Goal: Task Accomplishment & Management: Manage account settings

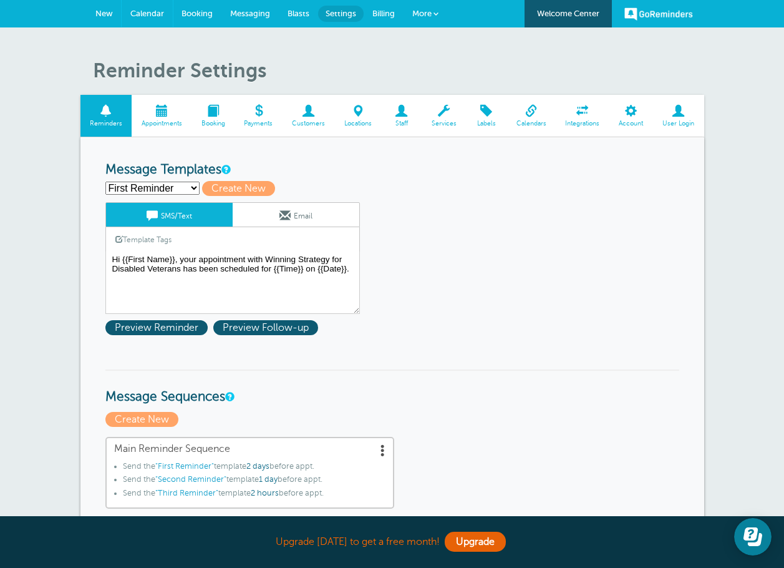
drag, startPoint x: 137, startPoint y: 14, endPoint x: 453, endPoint y: 48, distance: 317.5
click at [137, 14] on span "Calendar" at bounding box center [147, 13] width 34 height 9
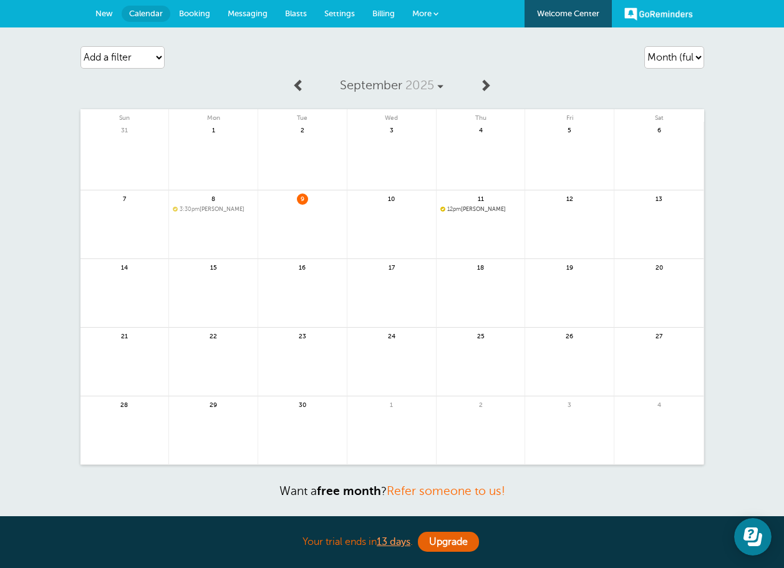
click at [480, 85] on span at bounding box center [485, 85] width 12 height 12
click at [298, 89] on span at bounding box center [299, 85] width 12 height 12
click at [240, 14] on span "Messaging" at bounding box center [248, 13] width 40 height 9
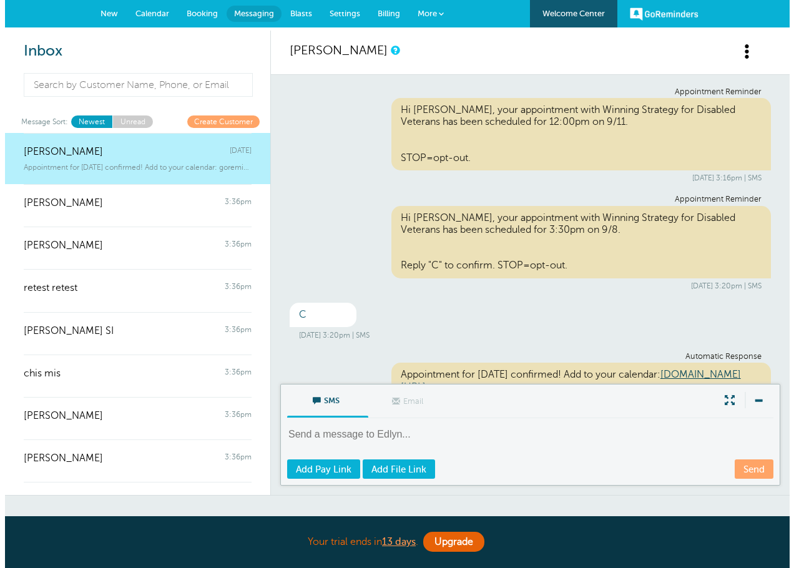
scroll to position [41, 0]
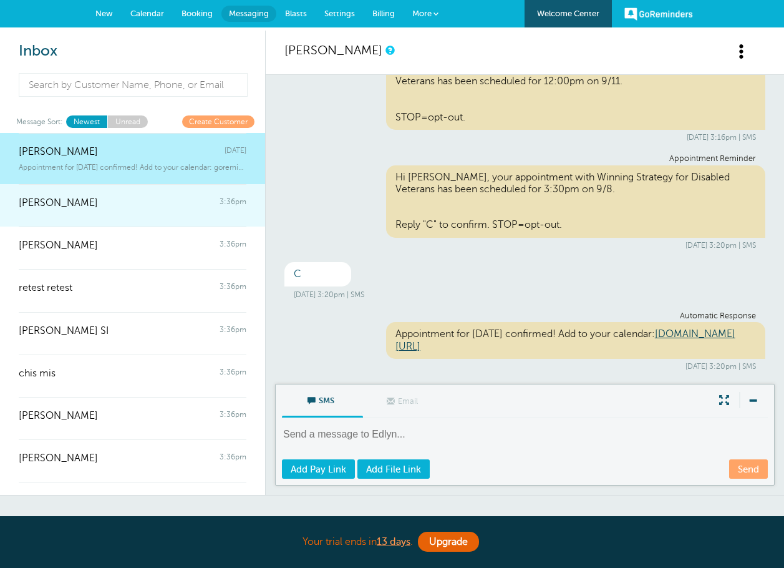
click at [100, 210] on div at bounding box center [133, 211] width 228 height 5
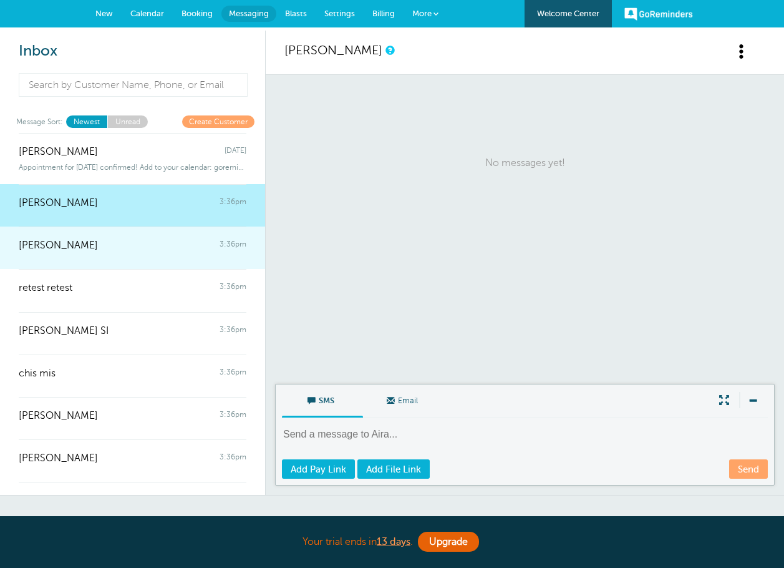
click at [110, 245] on div "[PERSON_NAME] 3:36pm" at bounding box center [133, 239] width 228 height 25
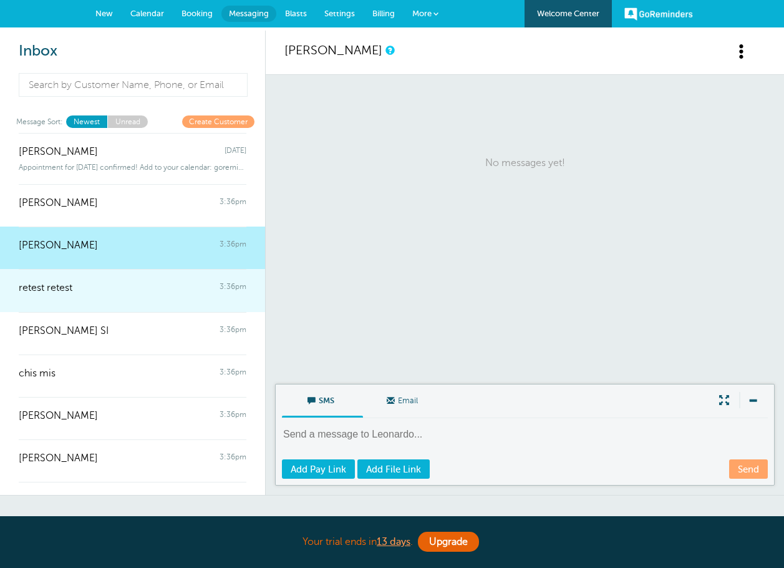
click at [109, 295] on div at bounding box center [133, 297] width 228 height 5
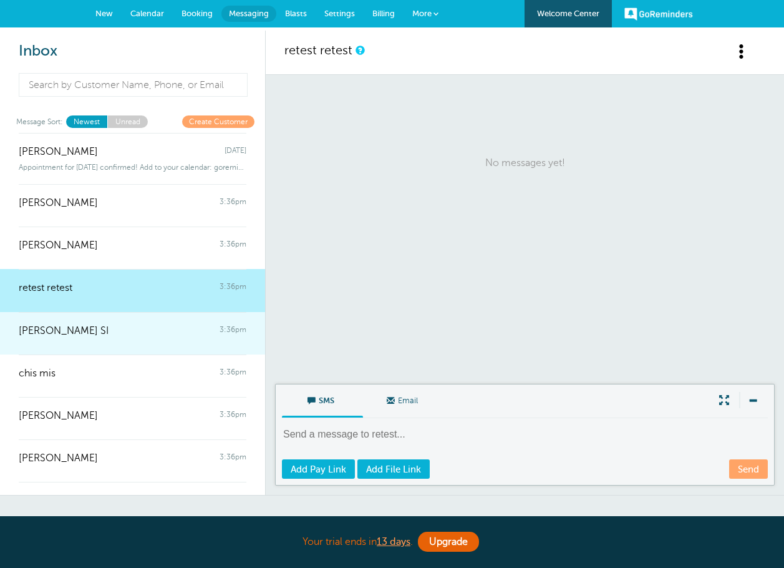
click at [113, 331] on div "MARITES SI 3:36pm" at bounding box center [133, 324] width 228 height 25
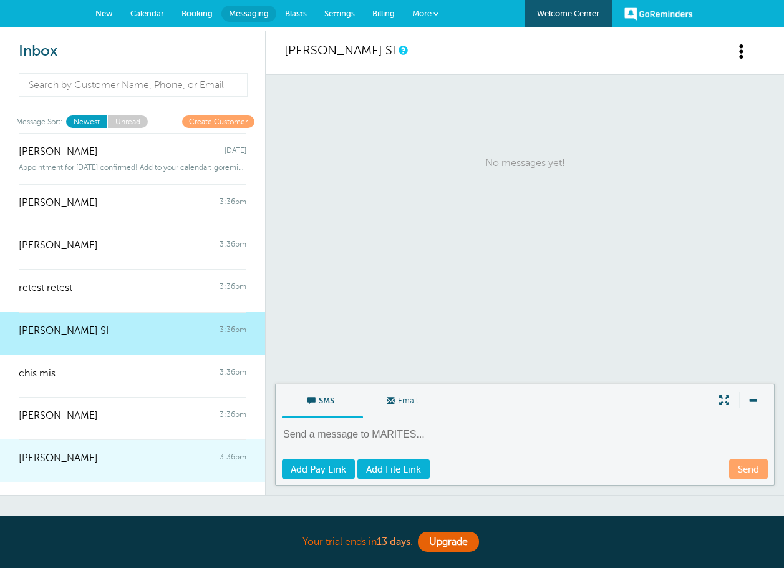
click at [145, 467] on div at bounding box center [133, 466] width 228 height 5
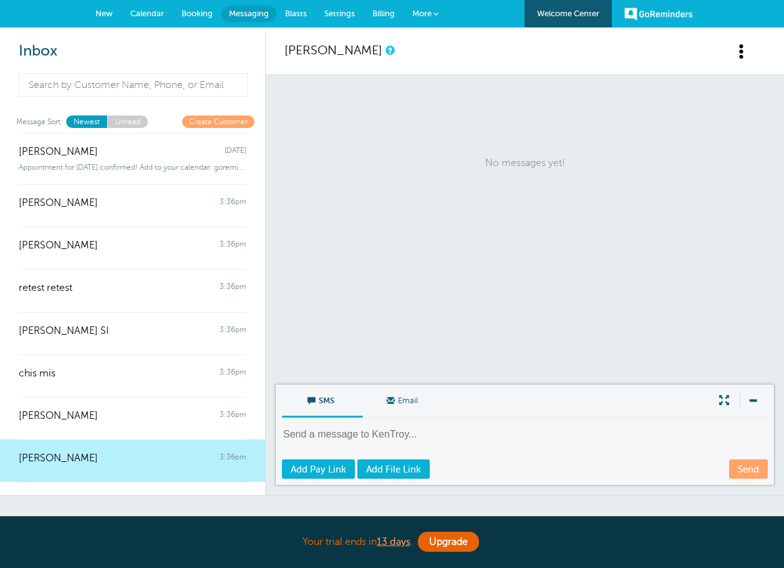
click at [741, 50] on span at bounding box center [742, 52] width 16 height 16
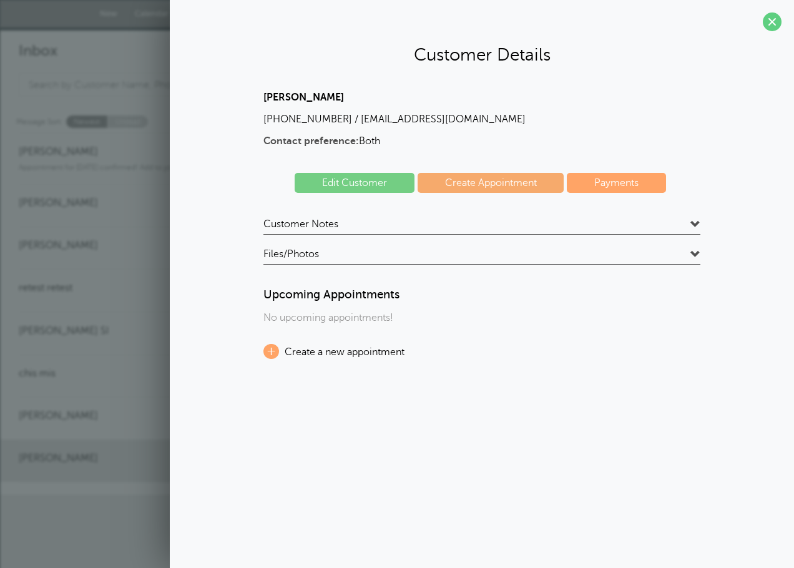
click at [363, 292] on h3 "Upcoming Appointments" at bounding box center [481, 295] width 437 height 14
click at [514, 221] on h4 "Customer Notes" at bounding box center [481, 226] width 437 height 17
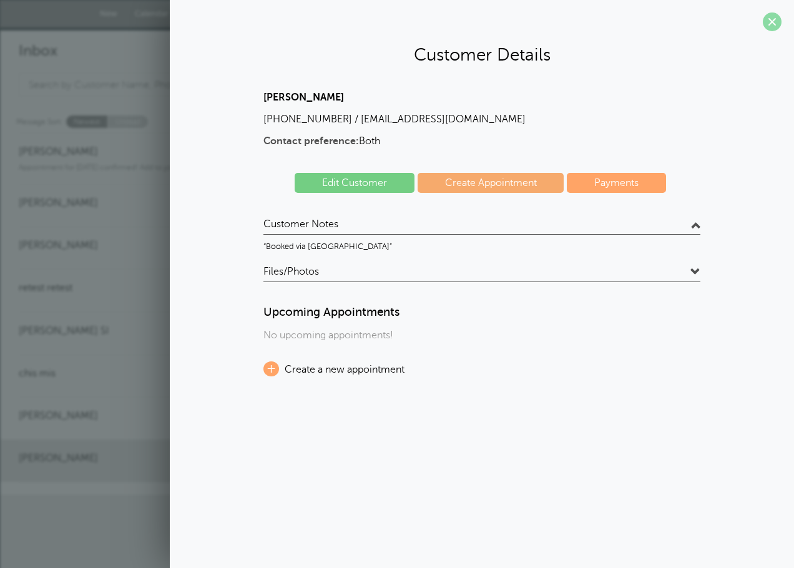
click at [770, 17] on span at bounding box center [772, 21] width 19 height 19
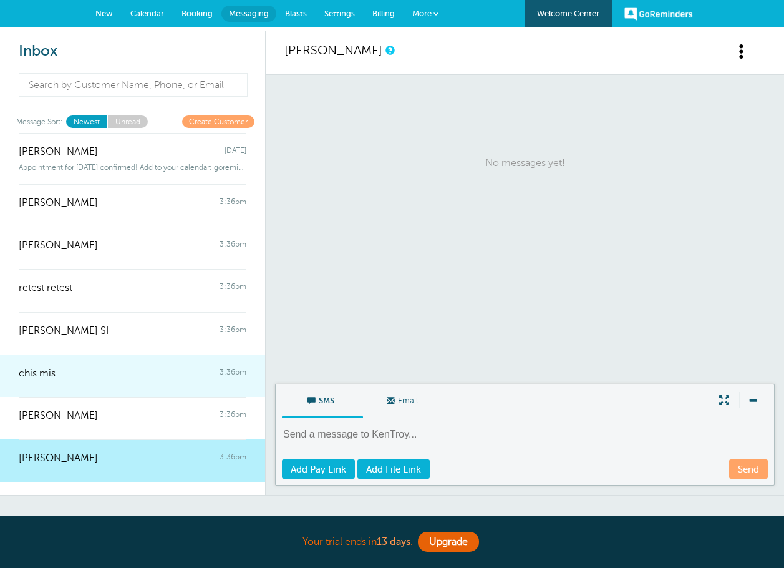
click at [159, 372] on div "chis mis 3:36pm" at bounding box center [133, 366] width 228 height 25
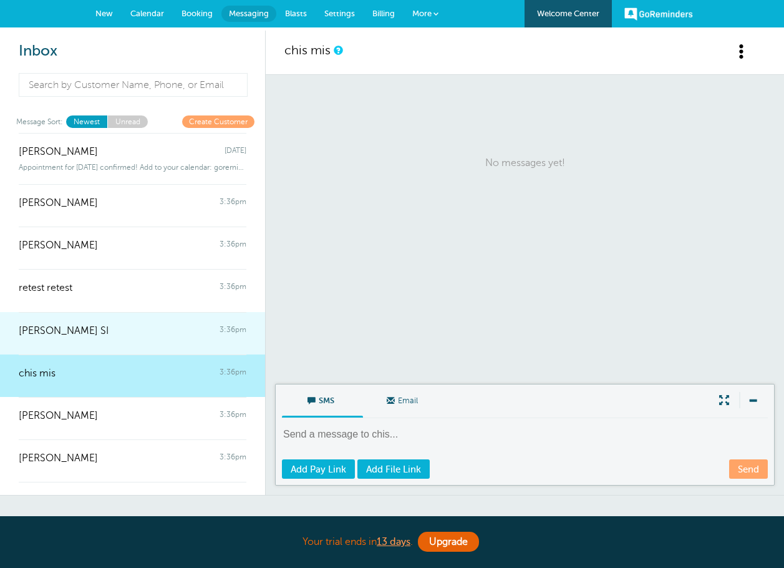
click at [157, 328] on div "MARITES SI 3:36pm" at bounding box center [133, 324] width 228 height 25
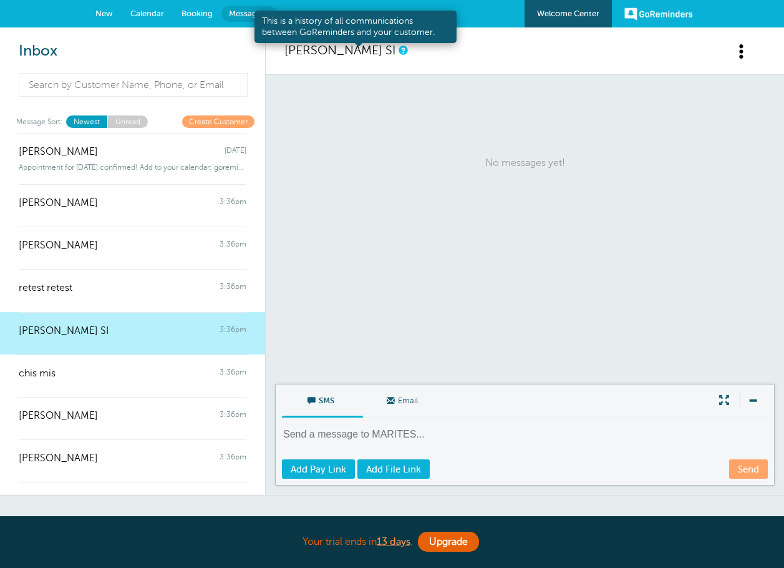
click at [399, 52] on link at bounding box center [402, 50] width 7 height 8
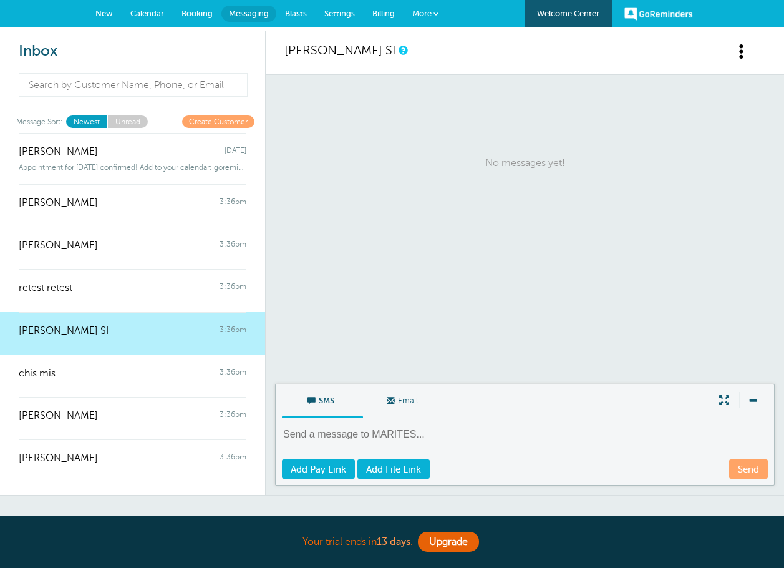
click at [746, 51] on span at bounding box center [742, 52] width 16 height 16
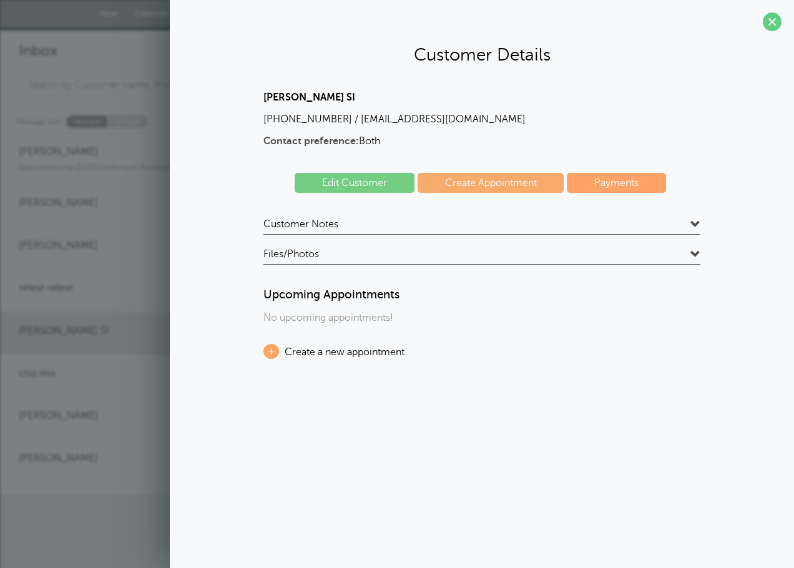
click at [472, 186] on link "Create Appointment" at bounding box center [490, 183] width 147 height 20
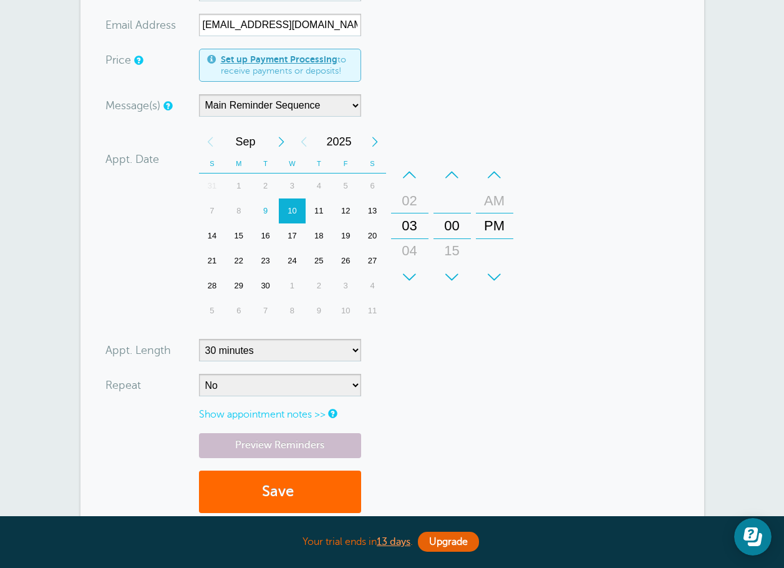
scroll to position [250, 0]
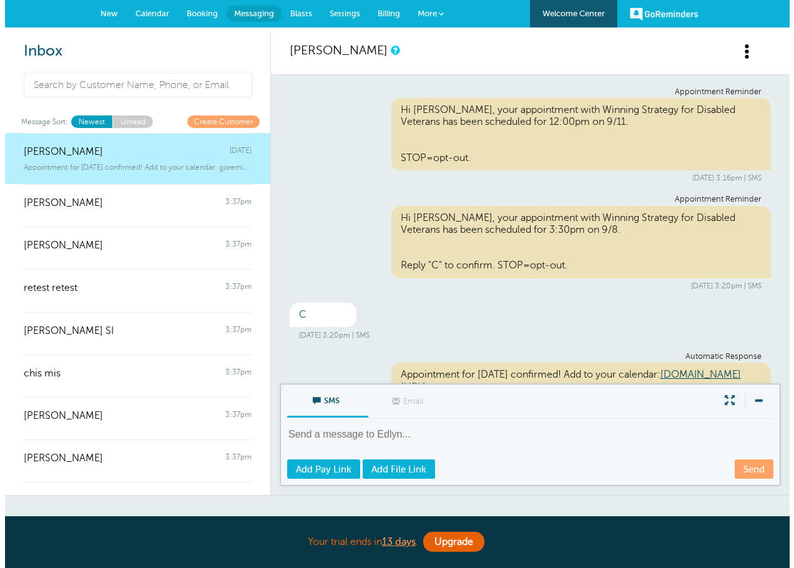
scroll to position [41, 0]
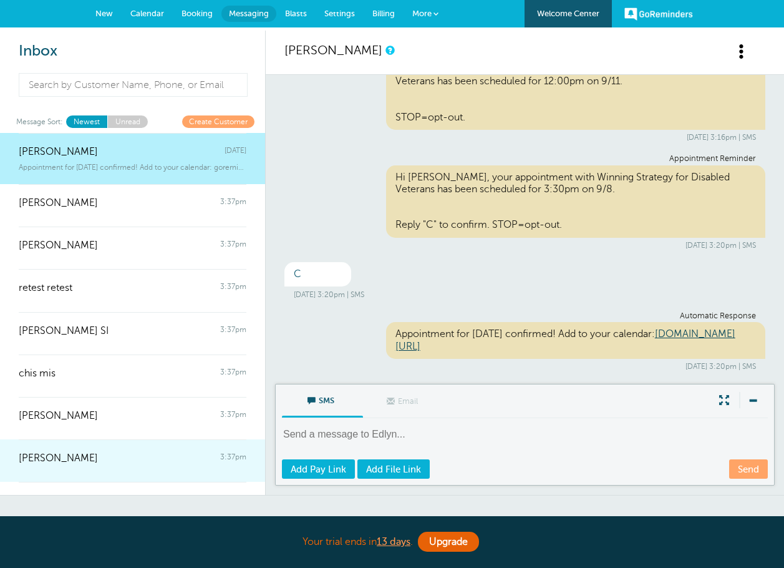
click at [117, 461] on div "[PERSON_NAME] 3:37pm" at bounding box center [133, 451] width 228 height 25
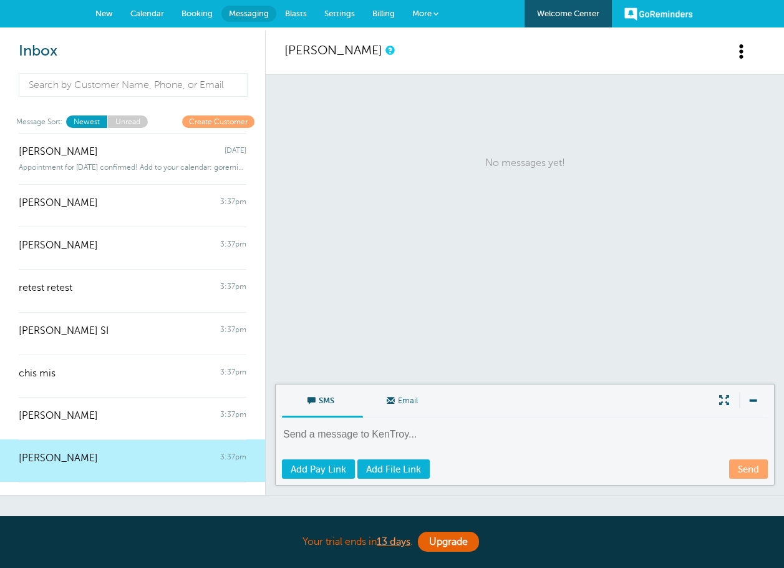
click at [743, 55] on span at bounding box center [742, 52] width 16 height 16
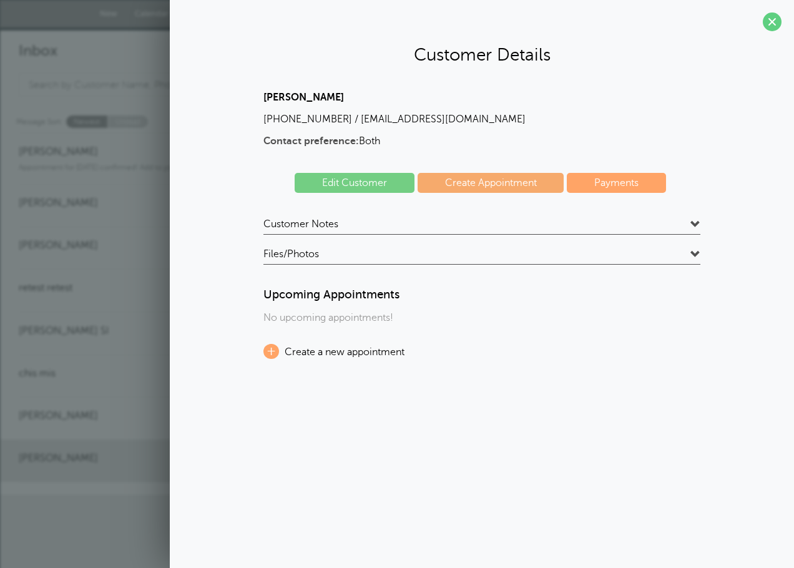
click at [468, 184] on link "Create Appointment" at bounding box center [490, 183] width 147 height 20
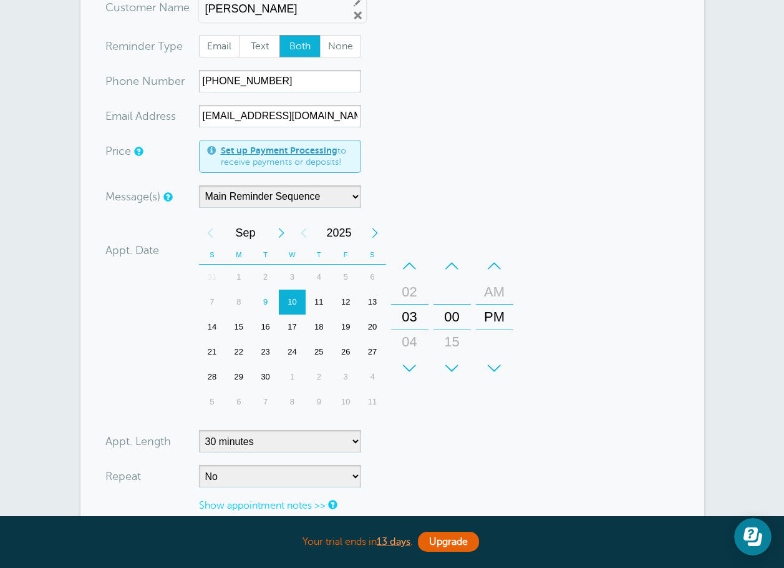
scroll to position [125, 0]
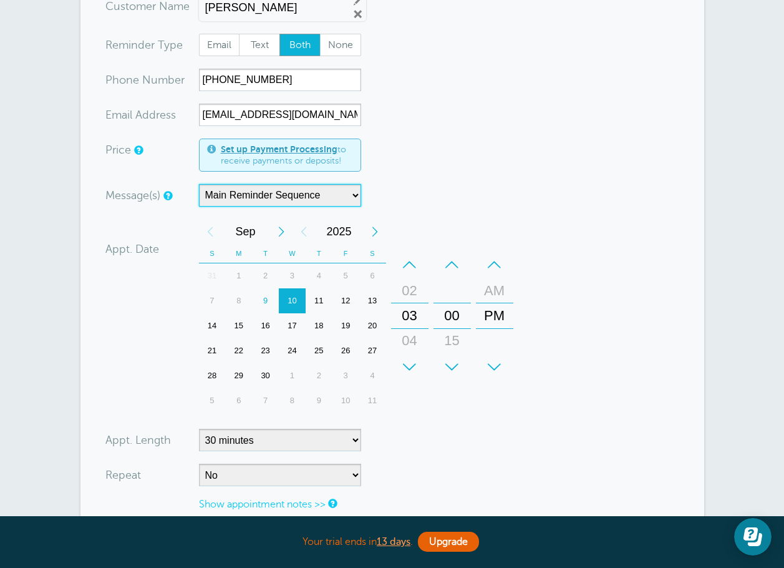
click at [351, 186] on select "Main Reminder Sequence" at bounding box center [280, 195] width 162 height 22
click at [348, 198] on select "Main Reminder Sequence" at bounding box center [280, 195] width 162 height 22
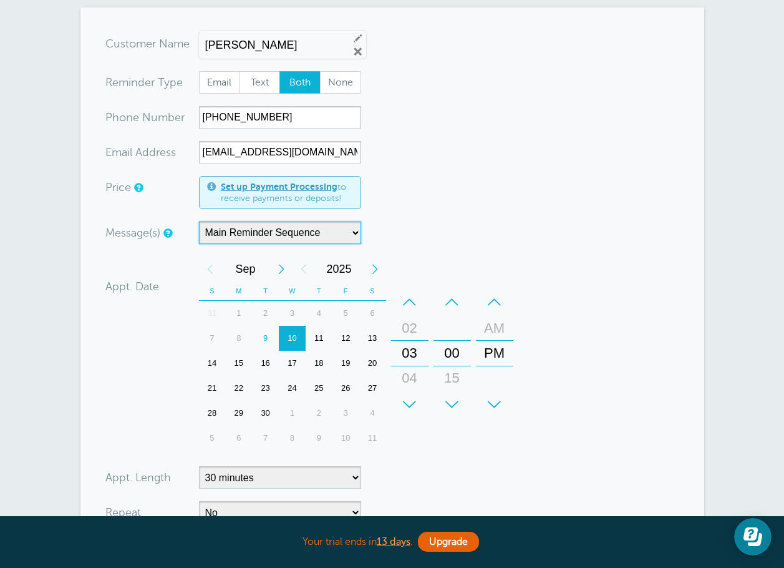
scroll to position [62, 0]
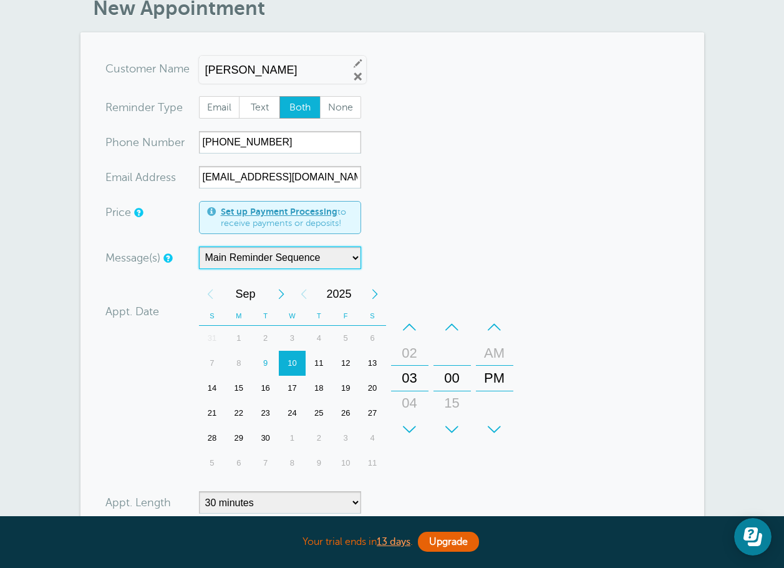
click at [342, 360] on div "12" at bounding box center [346, 363] width 27 height 25
drag, startPoint x: 411, startPoint y: 391, endPoint x: 416, endPoint y: 447, distance: 56.4
click at [416, 447] on div "+ – Month January February March April May June July August September October N…" at bounding box center [358, 378] width 319 height 194
drag, startPoint x: 456, startPoint y: 381, endPoint x: 464, endPoint y: 334, distance: 47.5
click at [464, 334] on div "+ – Minutes 00 15 30 45" at bounding box center [452, 377] width 37 height 127
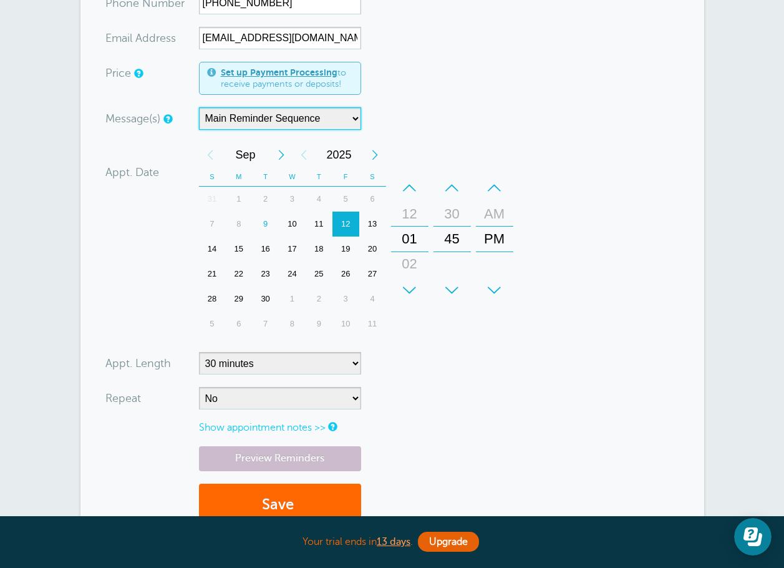
scroll to position [312, 0]
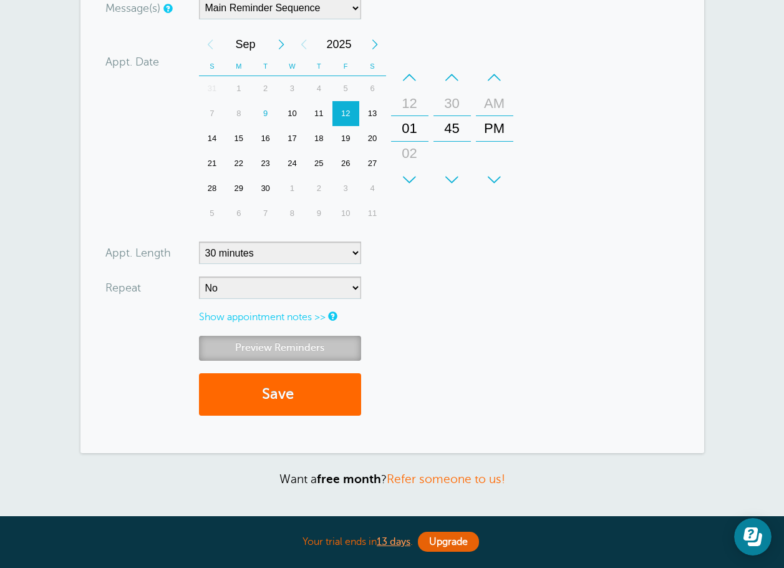
click at [348, 353] on link "Preview Reminders" at bounding box center [280, 348] width 162 height 24
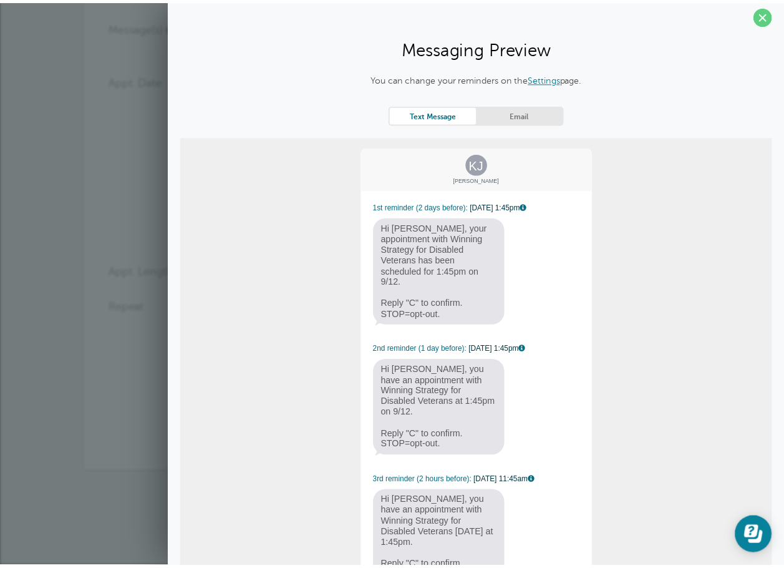
scroll to position [0, 0]
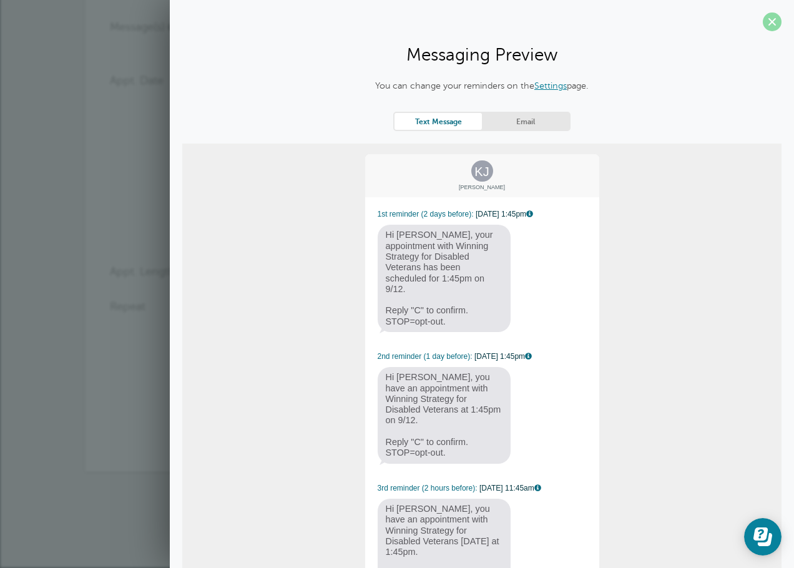
click at [764, 26] on span at bounding box center [772, 21] width 19 height 19
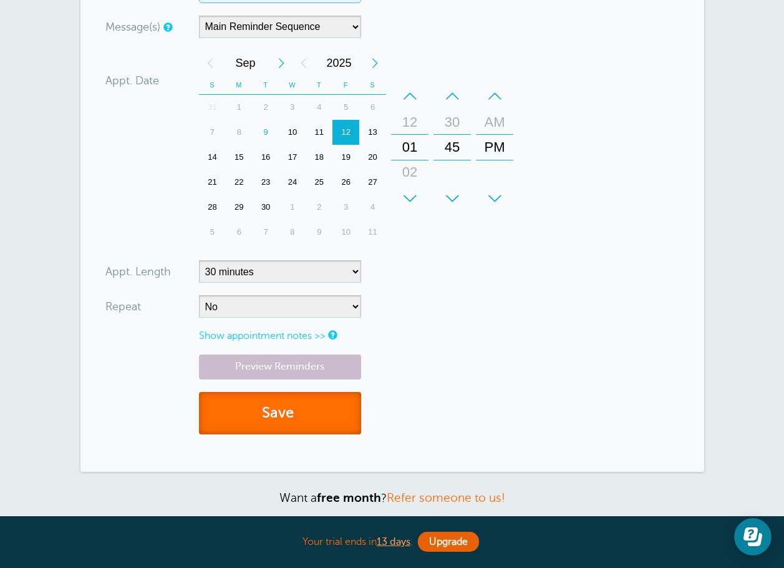
click at [311, 404] on button "Save" at bounding box center [280, 413] width 162 height 43
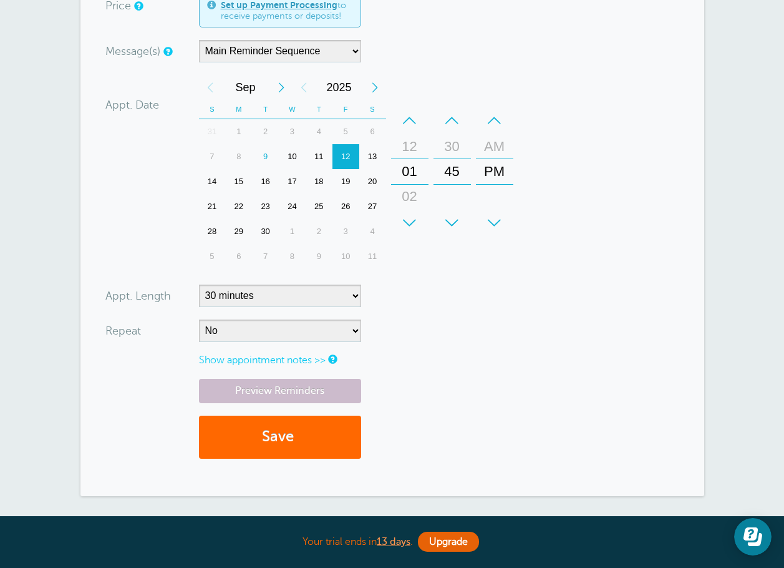
scroll to position [437, 0]
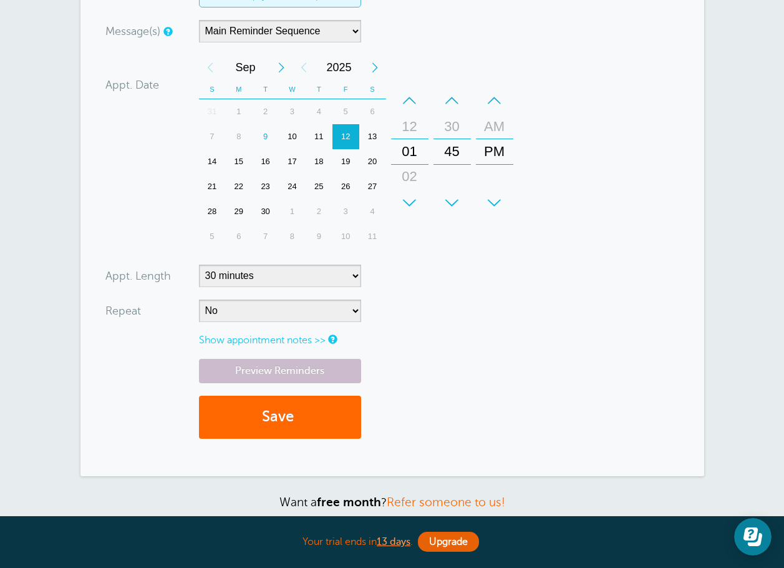
click at [606, 379] on div "Preview Reminders Save" at bounding box center [392, 405] width 574 height 92
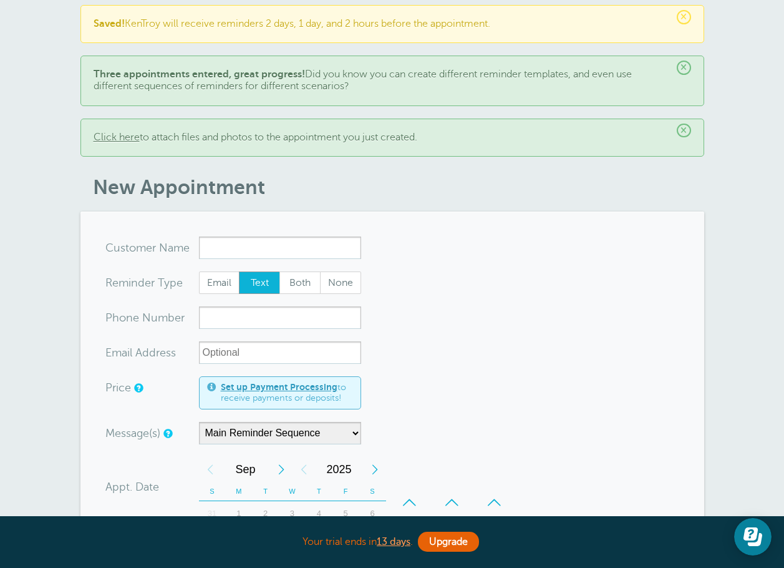
scroll to position [0, 0]
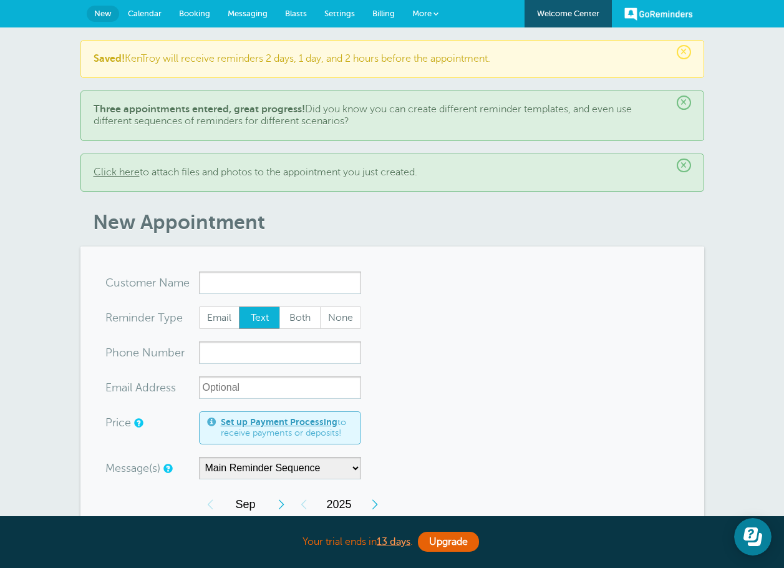
click at [195, 13] on span "Booking" at bounding box center [194, 13] width 31 height 9
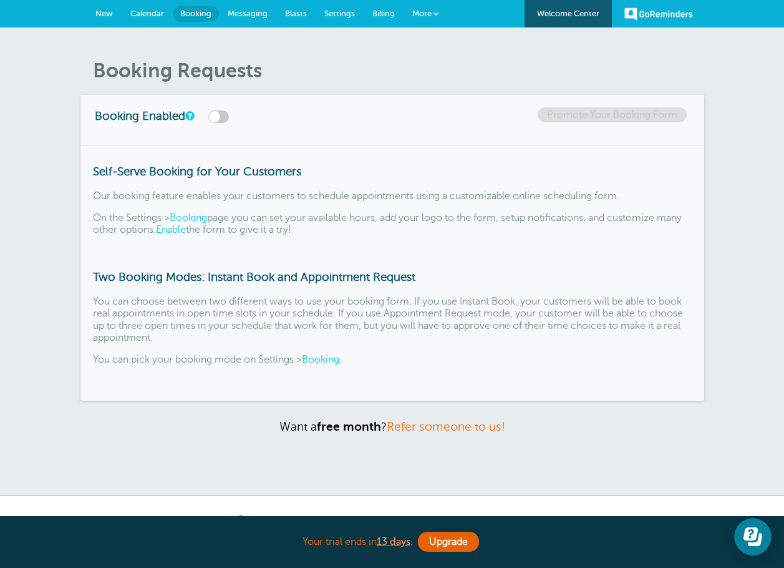
click at [143, 12] on span "Calendar" at bounding box center [147, 13] width 34 height 9
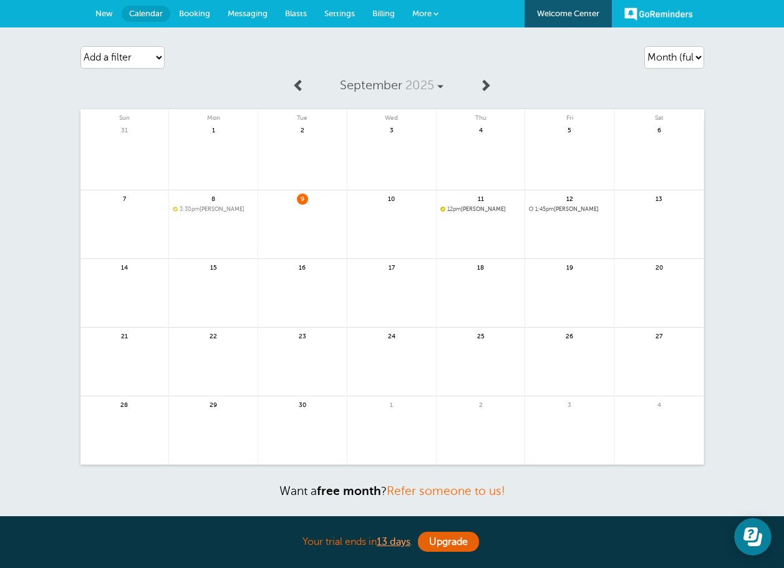
click at [255, 20] on link "Messaging" at bounding box center [247, 13] width 57 height 27
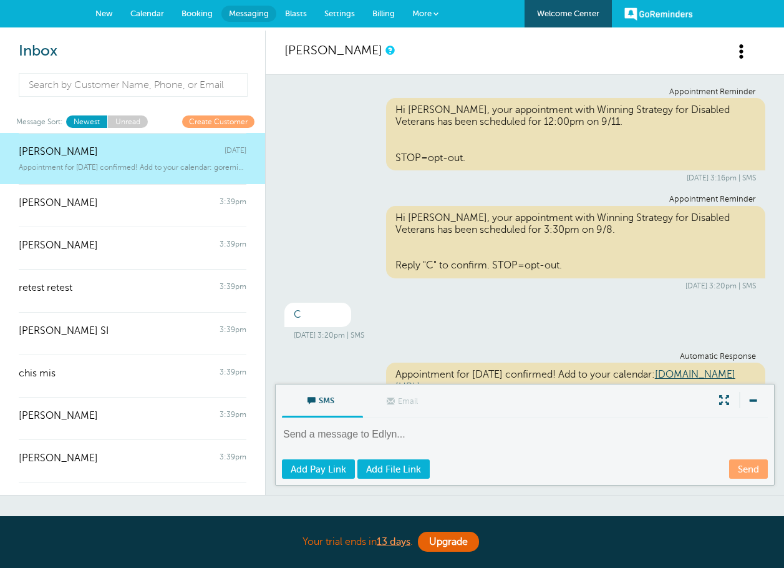
scroll to position [41, 0]
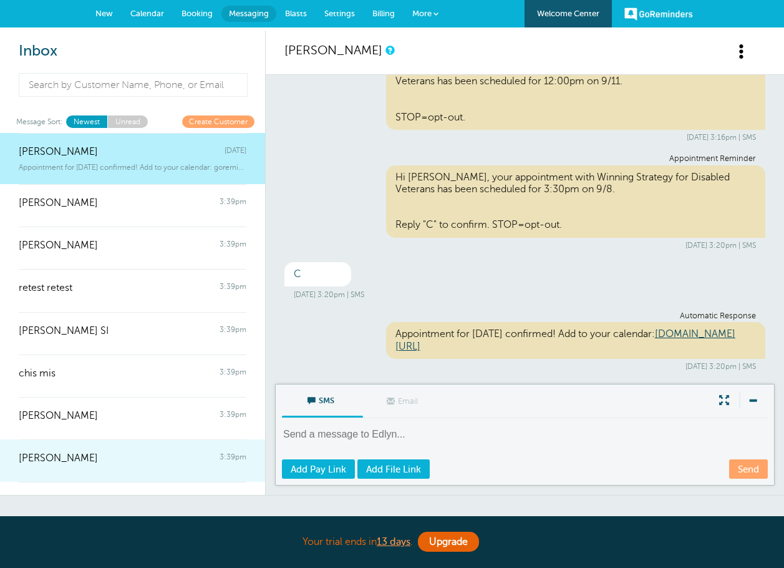
click at [100, 452] on div "[PERSON_NAME] 3:39pm" at bounding box center [133, 451] width 228 height 25
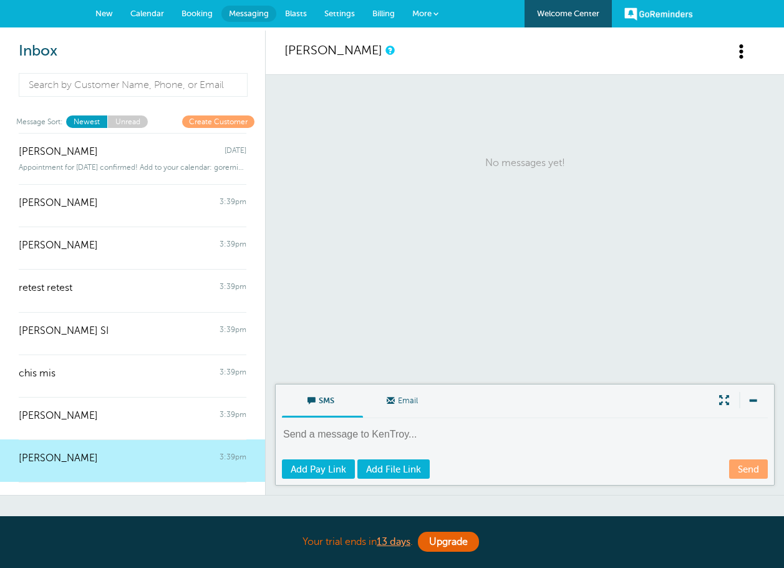
click at [721, 400] on span at bounding box center [724, 400] width 25 height 16
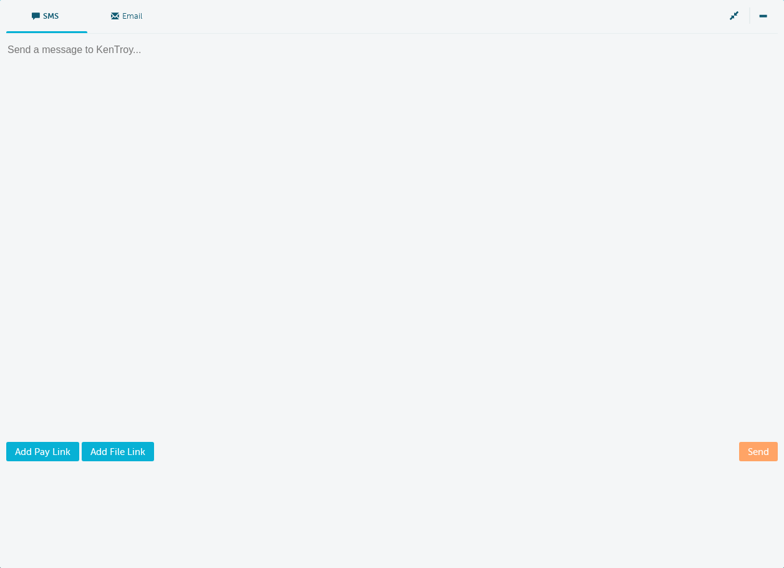
click at [737, 19] on span at bounding box center [734, 15] width 25 height 16
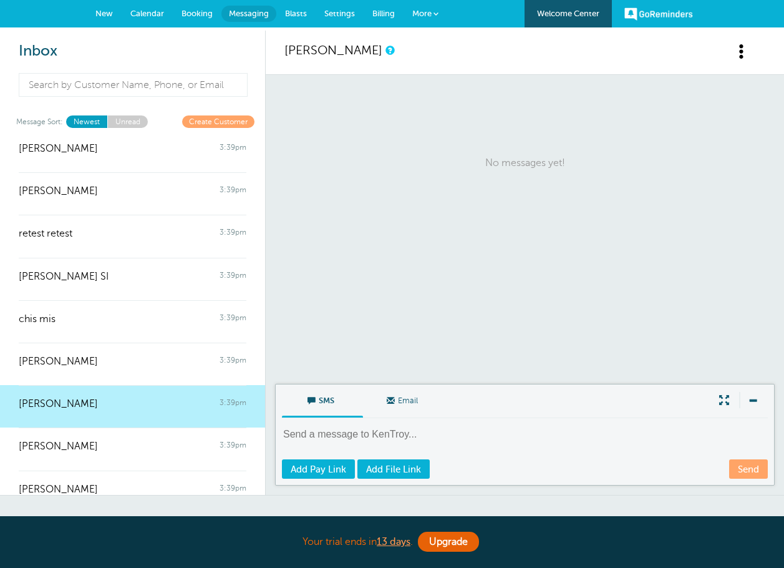
scroll to position [72, 0]
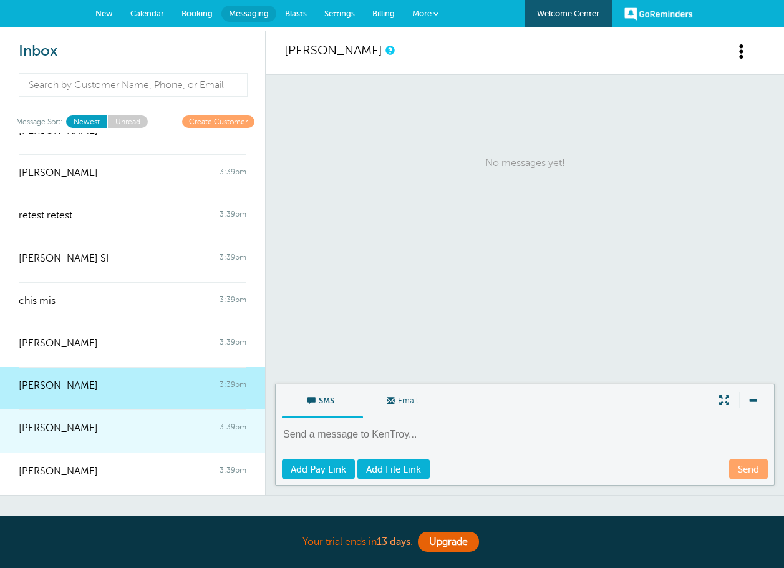
click at [129, 431] on div "Anthony B Nichols Sr 3:39pm" at bounding box center [133, 421] width 228 height 25
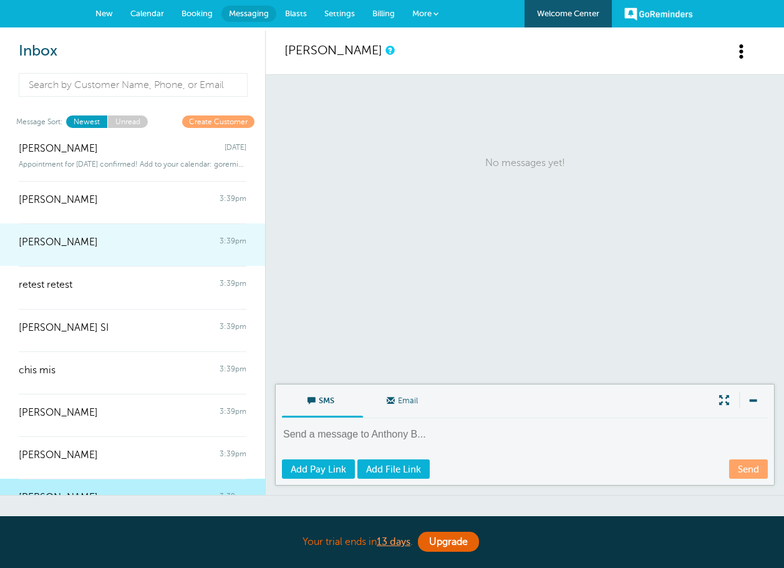
scroll to position [0, 0]
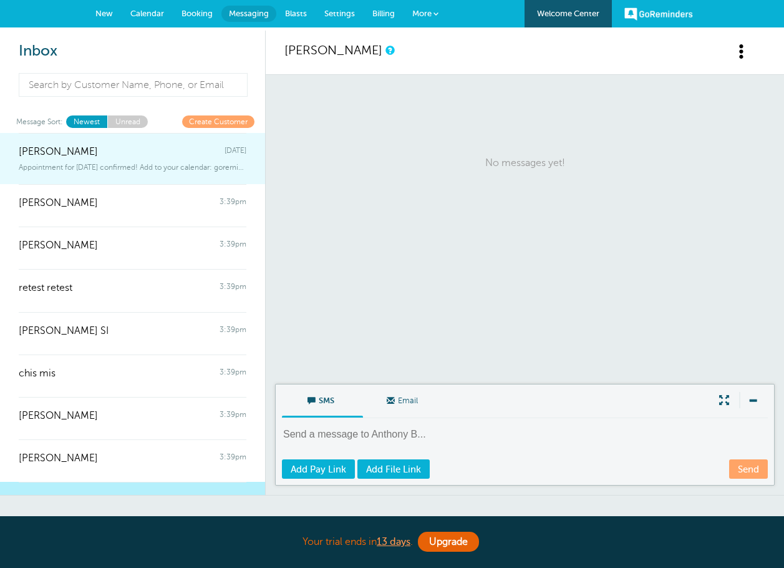
click at [106, 169] on span "Appointment for Monday, Sep. 8 confirmed! Add to your calendar: goreminders" at bounding box center [133, 167] width 228 height 9
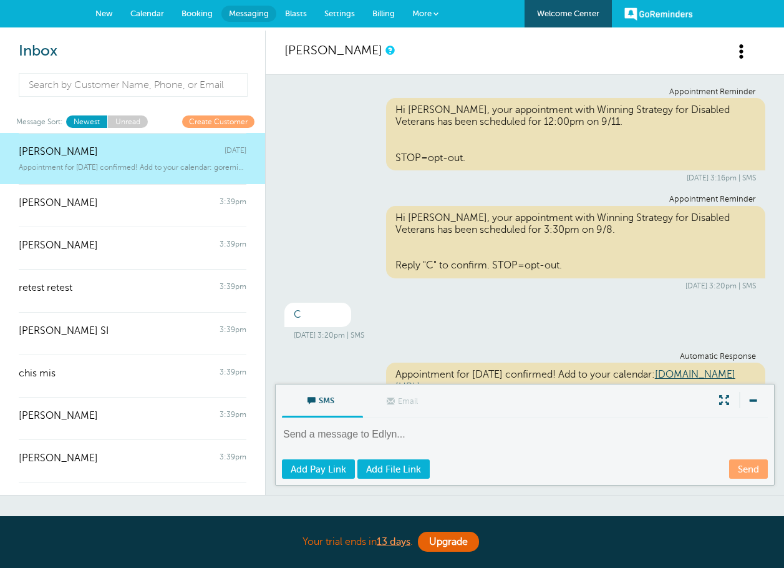
click at [148, 15] on span "Calendar" at bounding box center [147, 13] width 34 height 9
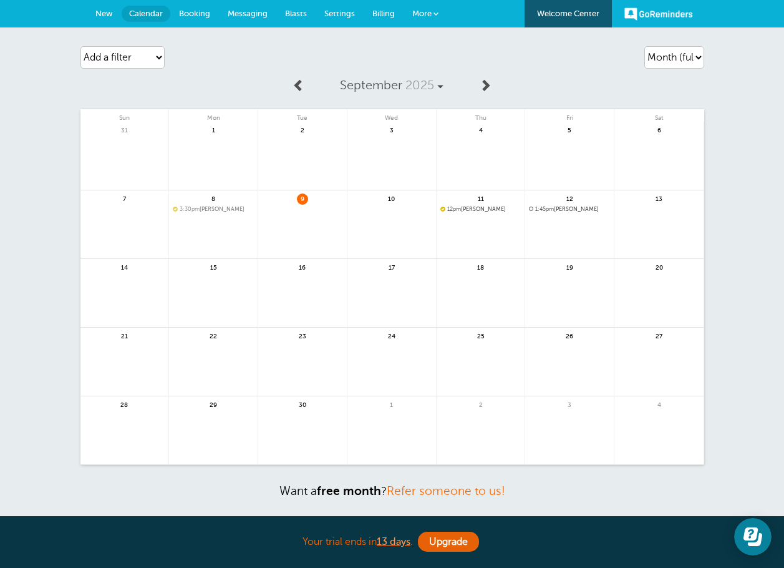
click at [461, 208] on span "12pm" at bounding box center [454, 209] width 14 height 6
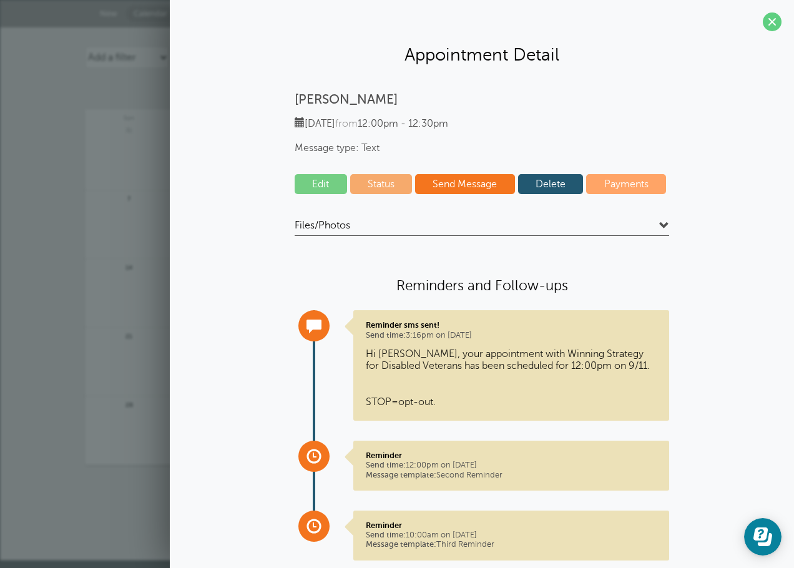
click at [555, 180] on link "Delete" at bounding box center [551, 184] width 66 height 20
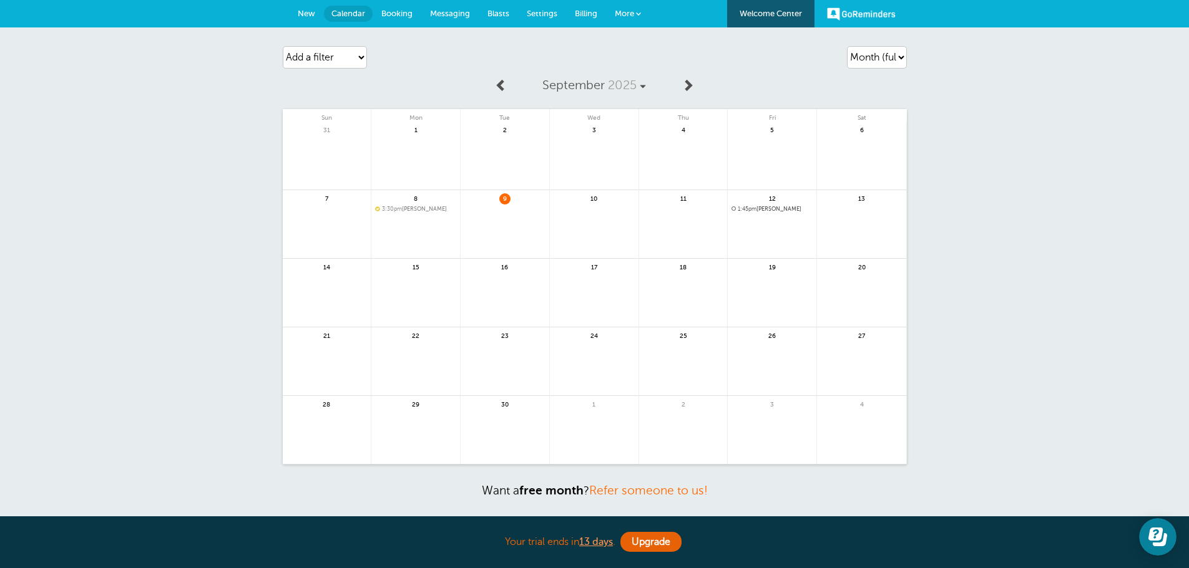
click at [618, 11] on span "More" at bounding box center [624, 13] width 19 height 9
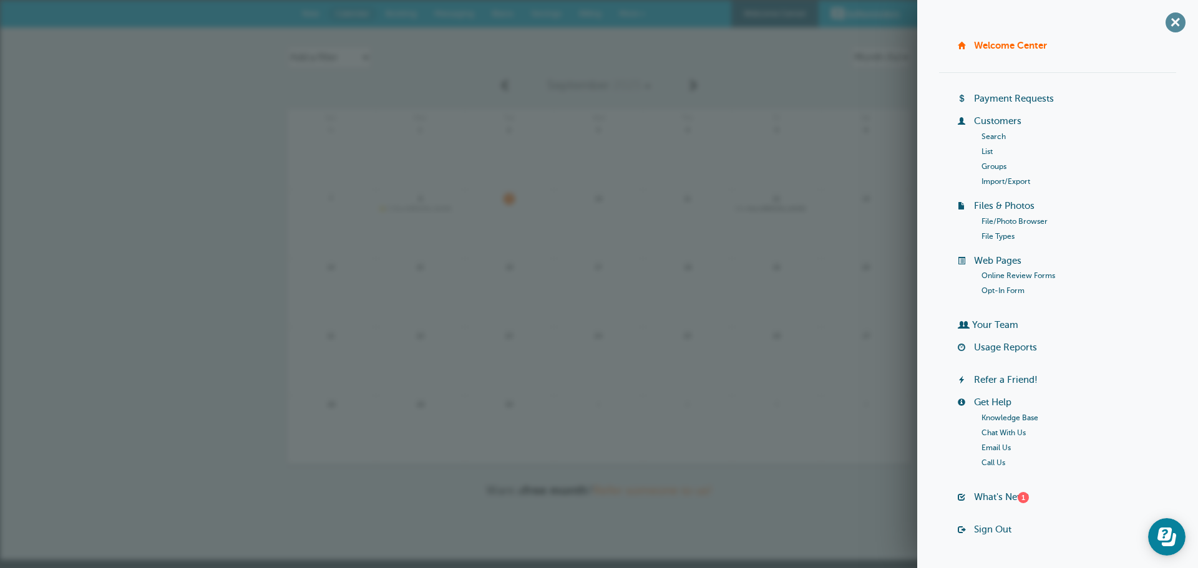
click at [784, 26] on span "+" at bounding box center [1175, 22] width 28 height 28
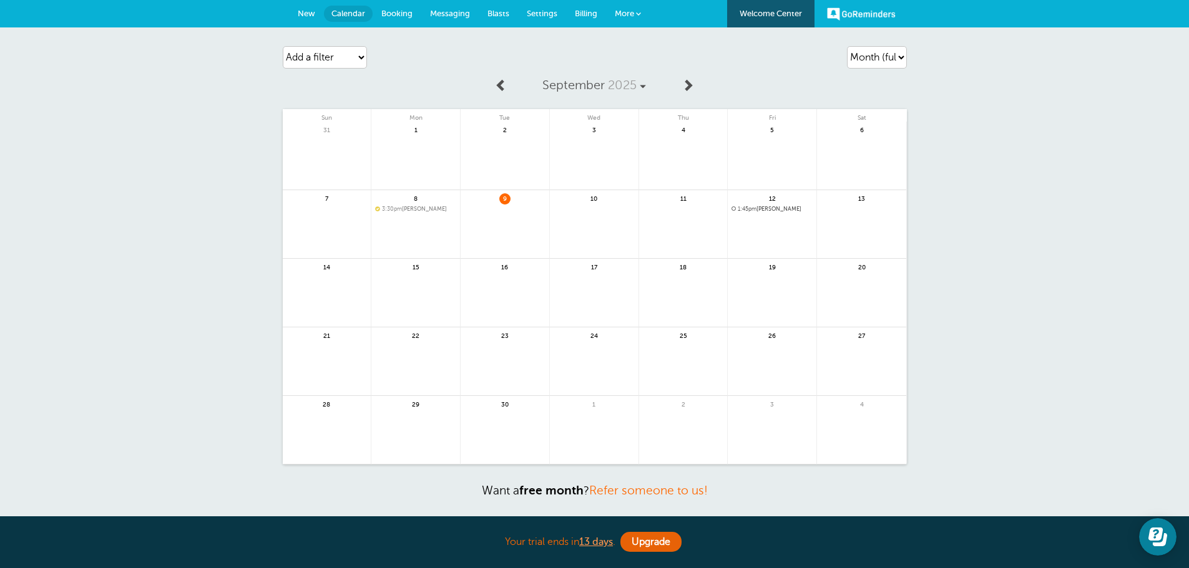
click at [536, 7] on link "Settings" at bounding box center [542, 13] width 48 height 27
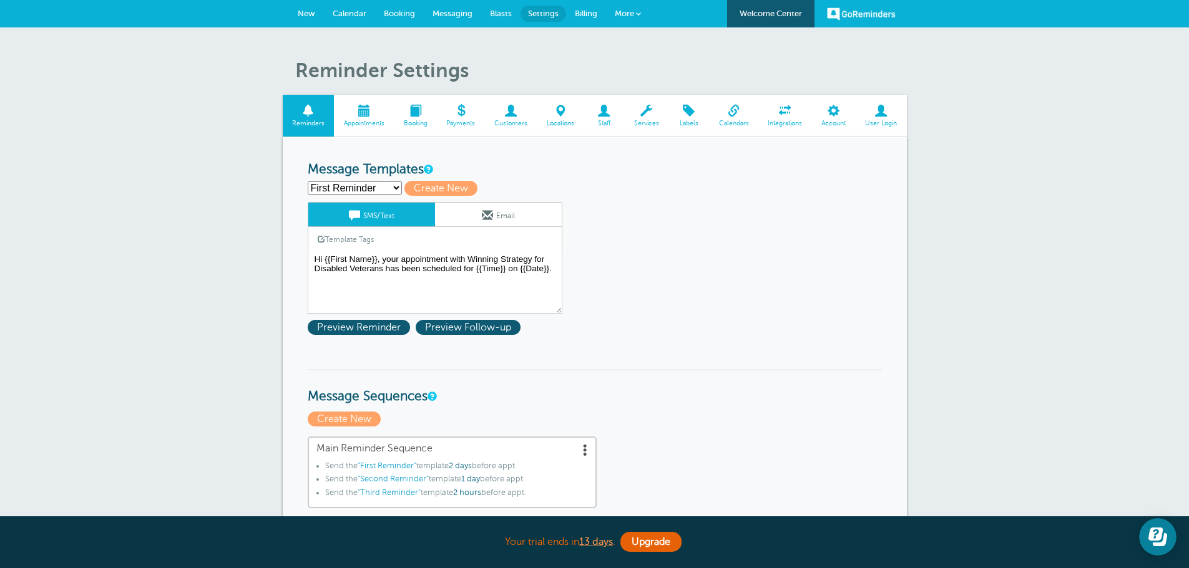
click at [373, 115] on span at bounding box center [364, 111] width 60 height 12
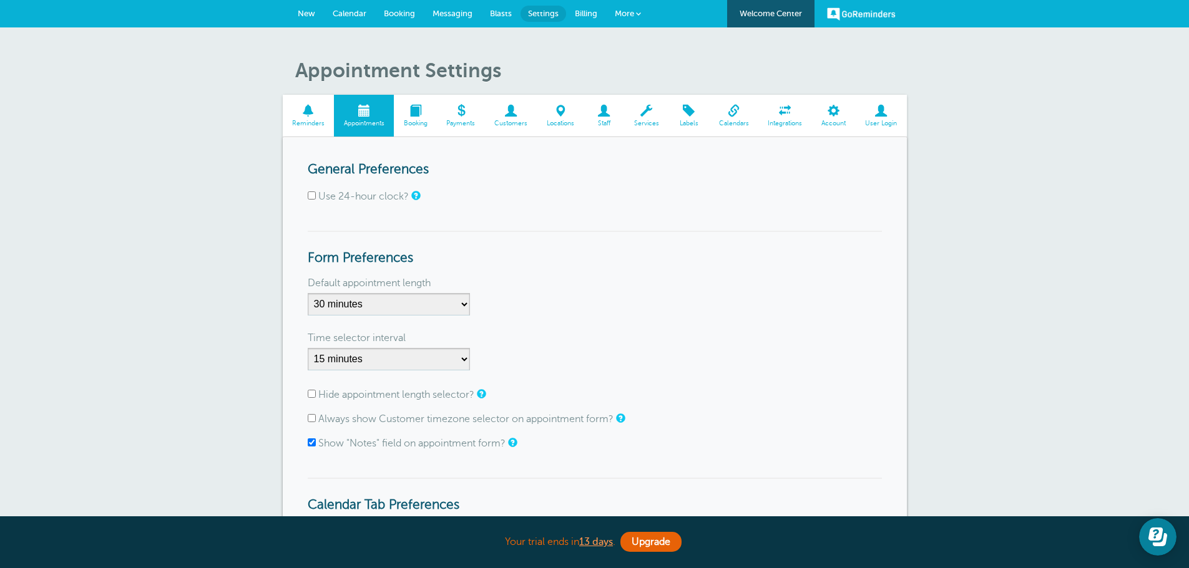
click at [837, 124] on span "Account" at bounding box center [833, 123] width 31 height 7
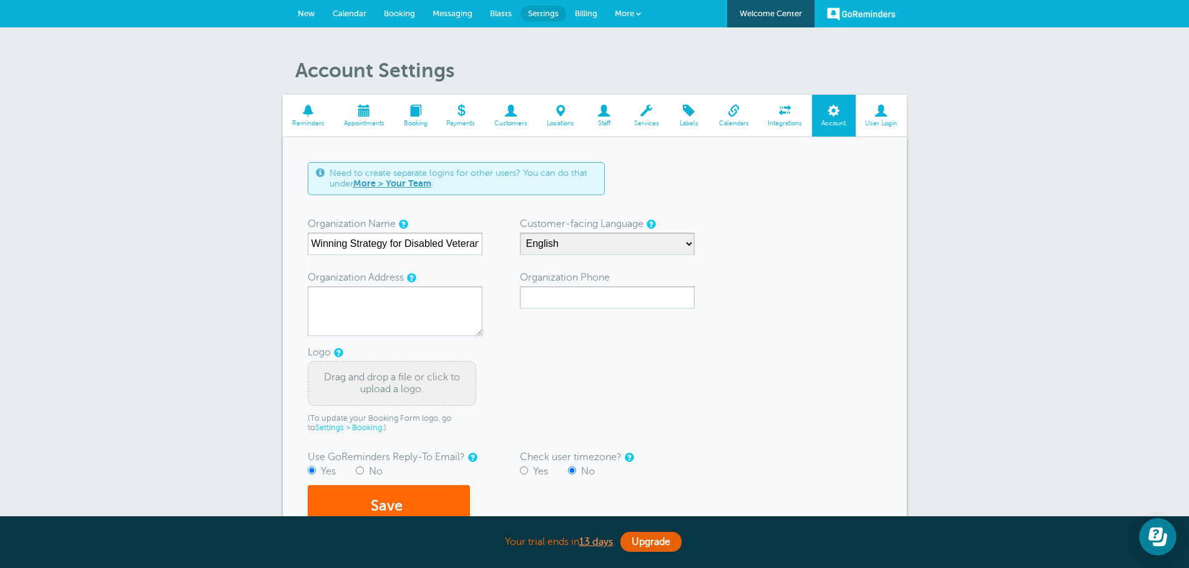
click at [723, 117] on span at bounding box center [733, 111] width 49 height 12
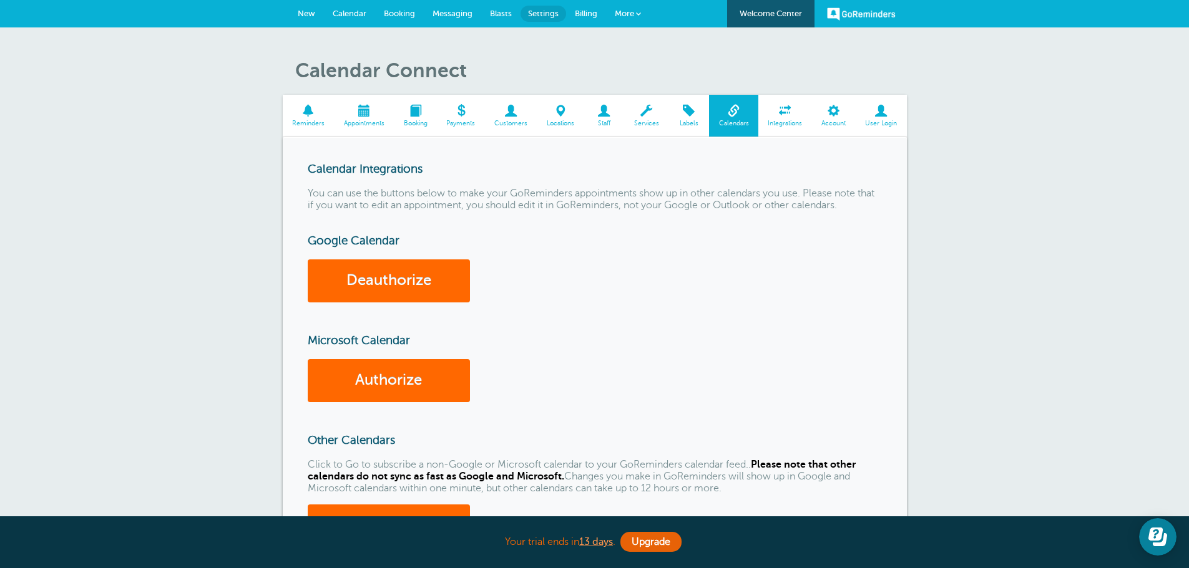
click at [654, 118] on link "Services" at bounding box center [646, 116] width 44 height 42
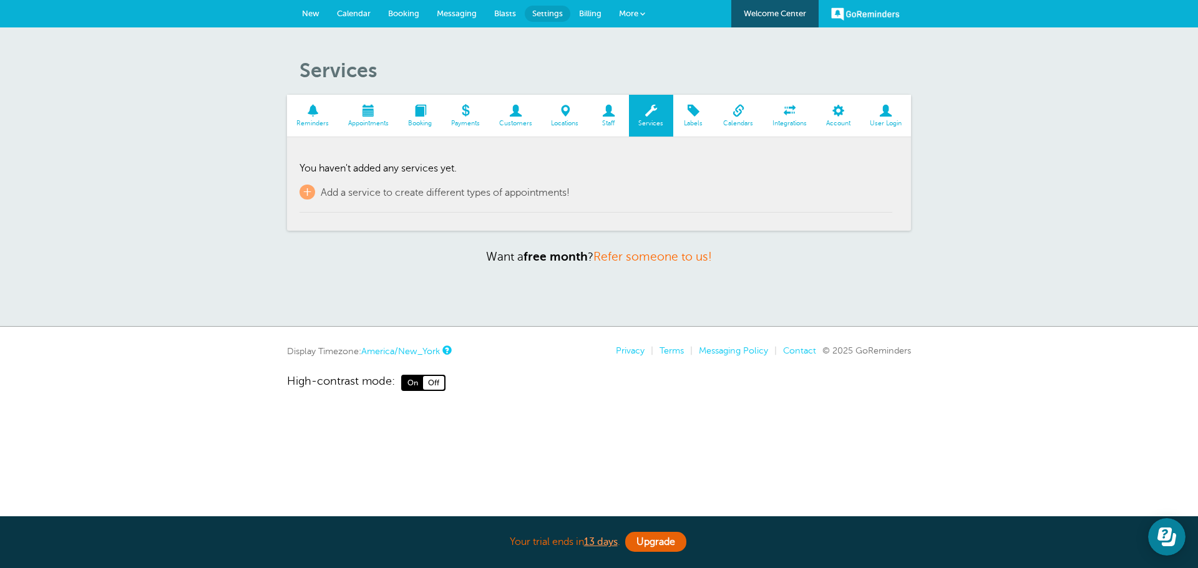
click at [417, 115] on span at bounding box center [420, 111] width 43 height 12
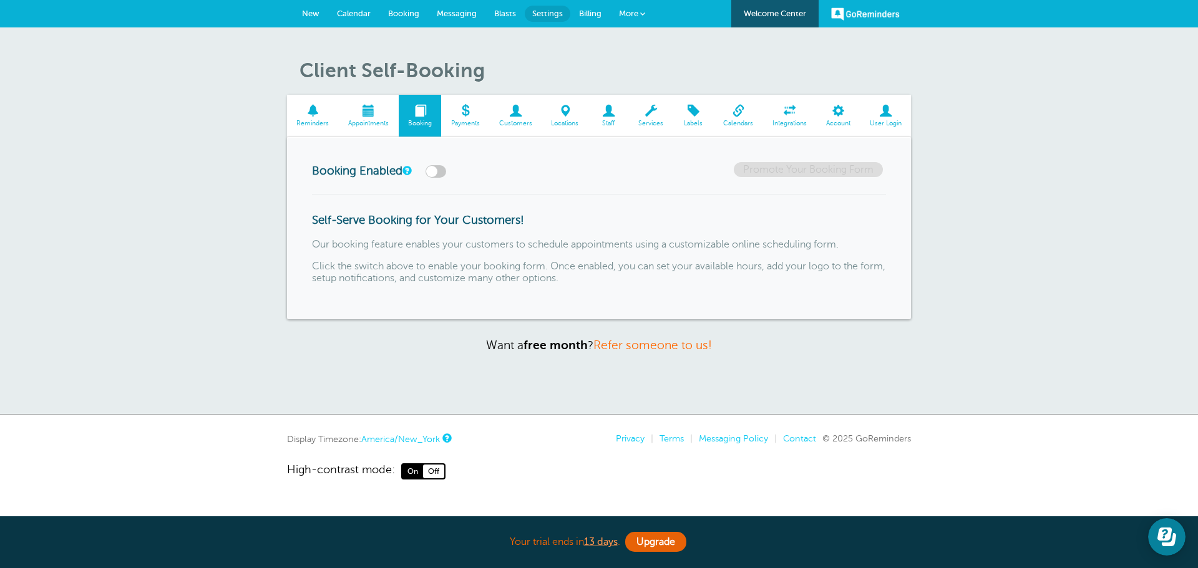
click at [378, 120] on span "Appointments" at bounding box center [368, 123] width 47 height 7
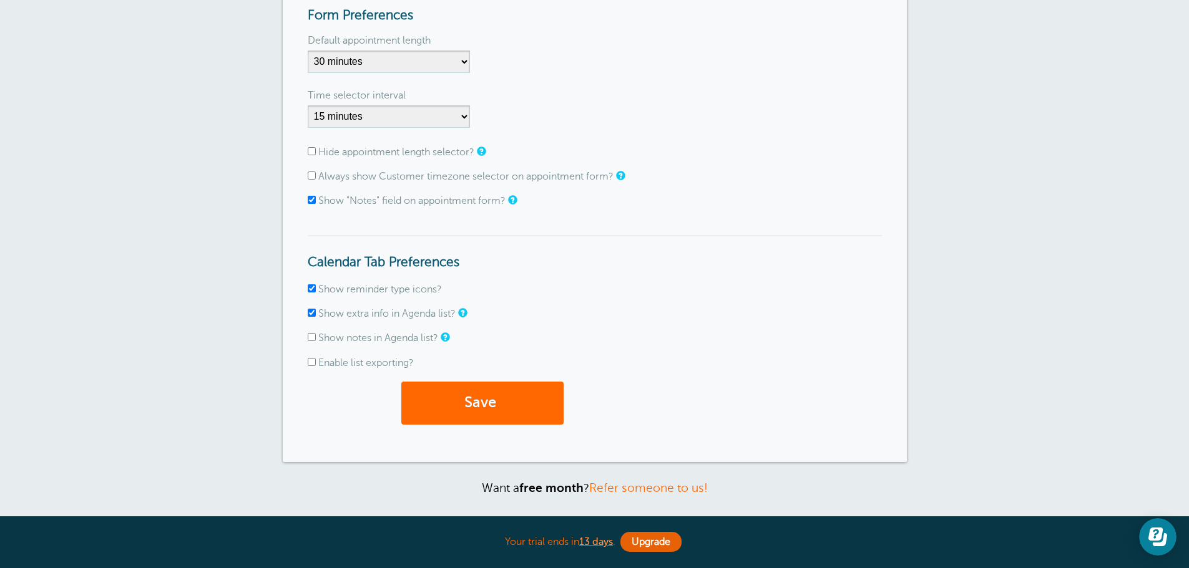
scroll to position [371, 0]
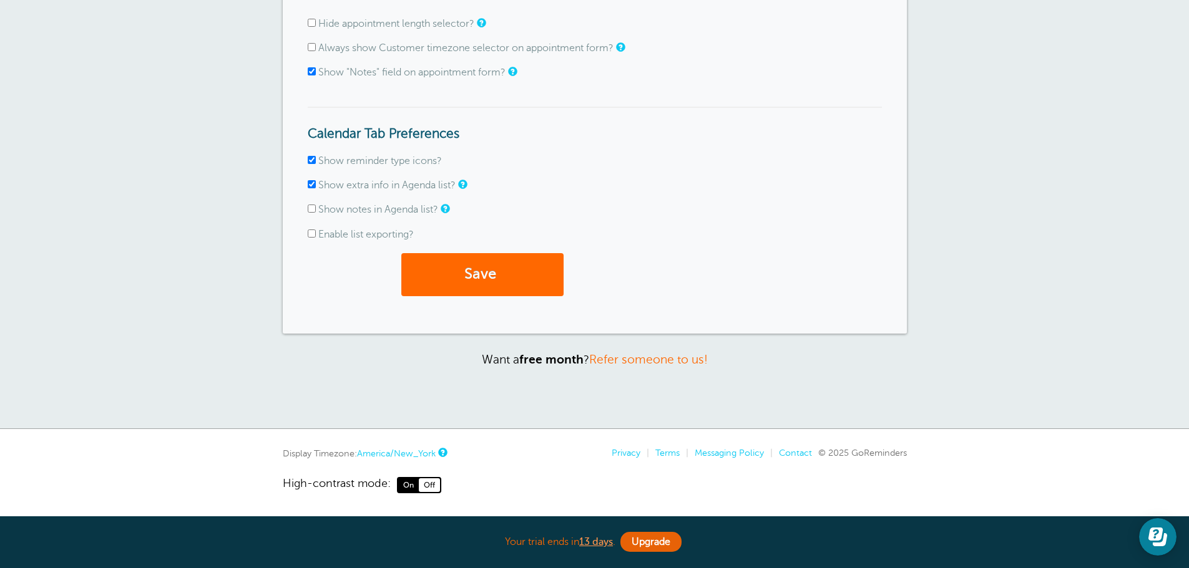
click at [867, 358] on p "Want a free month ? Refer someone to us!" at bounding box center [595, 360] width 624 height 14
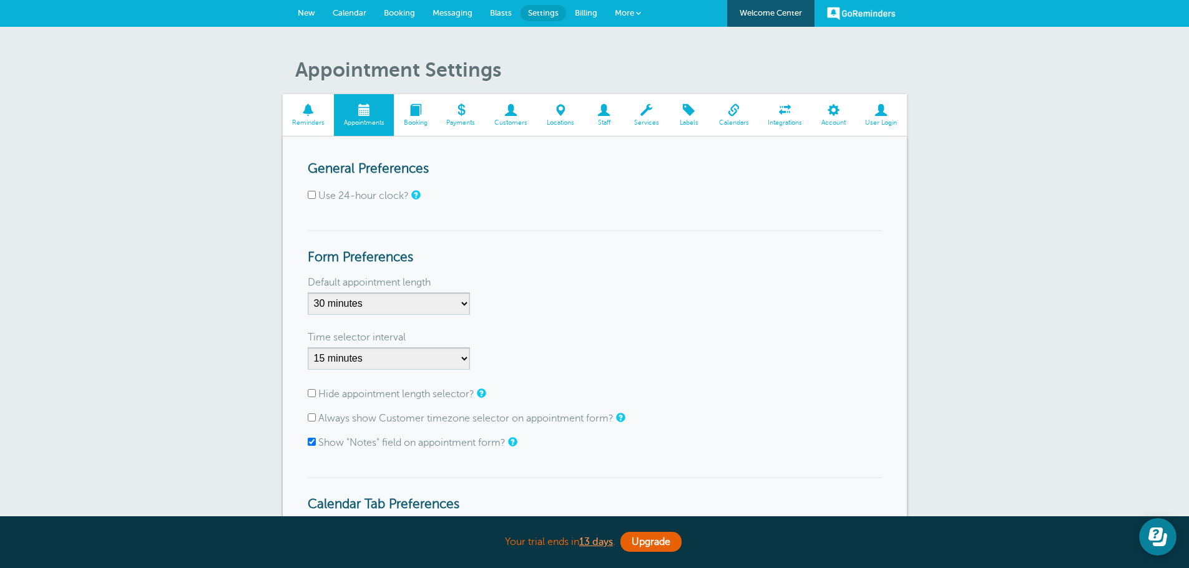
scroll to position [0, 0]
click at [422, 125] on span "Booking" at bounding box center [415, 123] width 31 height 7
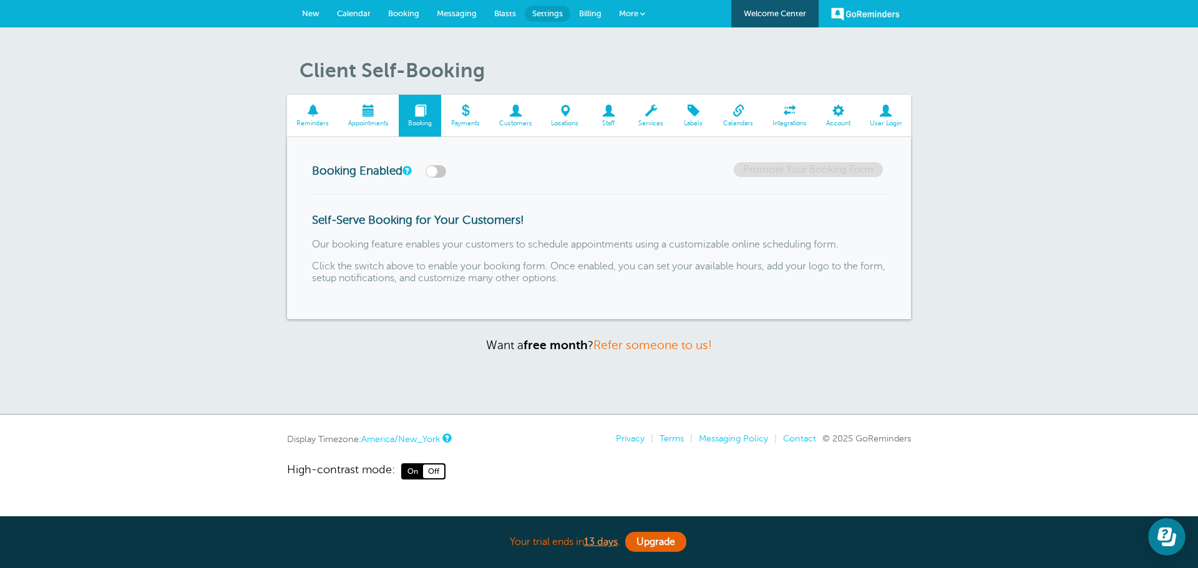
click at [364, 14] on span "Calendar" at bounding box center [354, 13] width 34 height 9
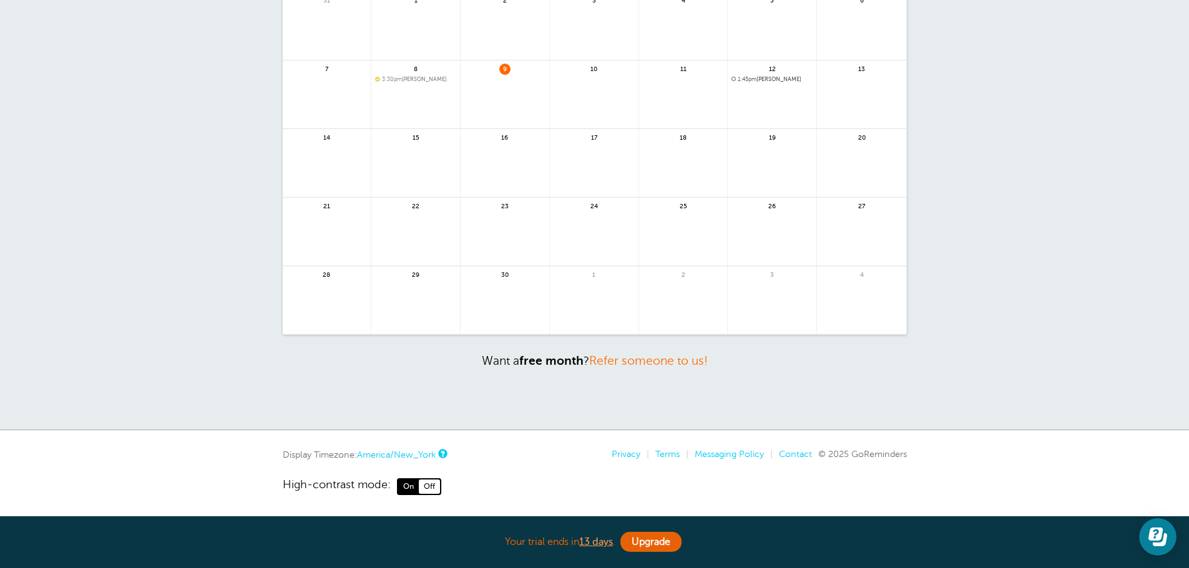
scroll to position [132, 0]
click at [432, 454] on link "America/New_York" at bounding box center [396, 453] width 79 height 10
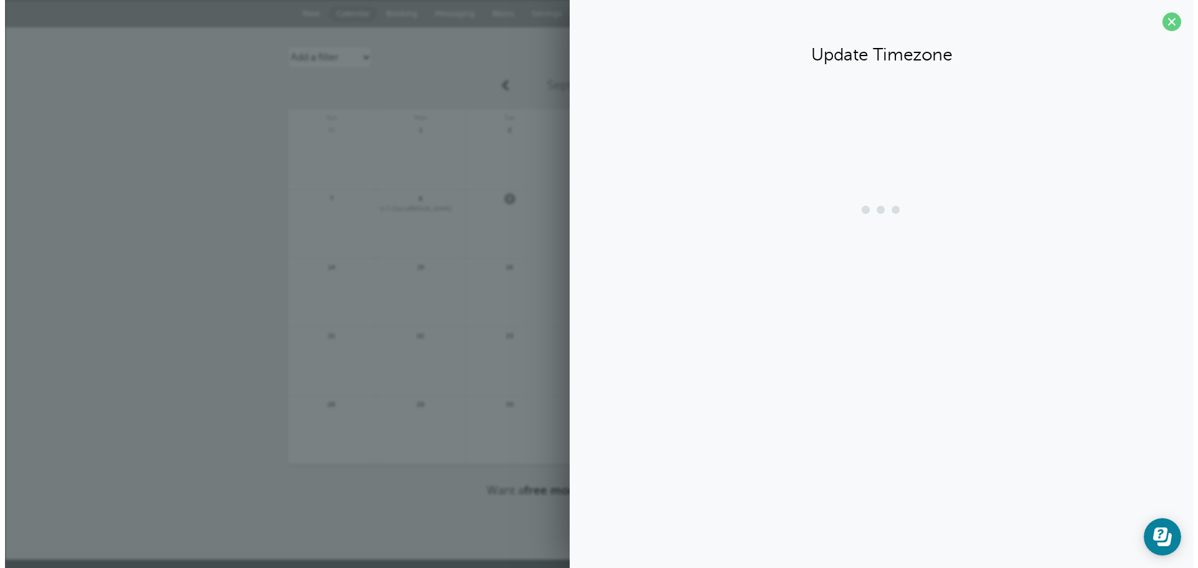
scroll to position [0, 0]
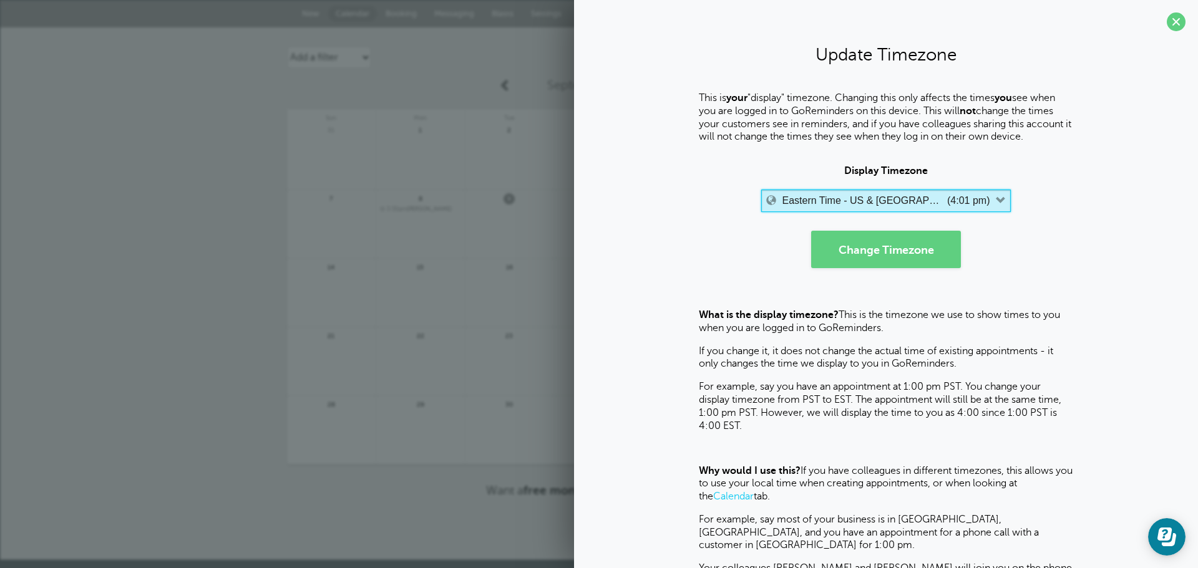
click at [893, 198] on label "Eastern Time - US & [GEOGRAPHIC_DATA]" at bounding box center [863, 200] width 162 height 11
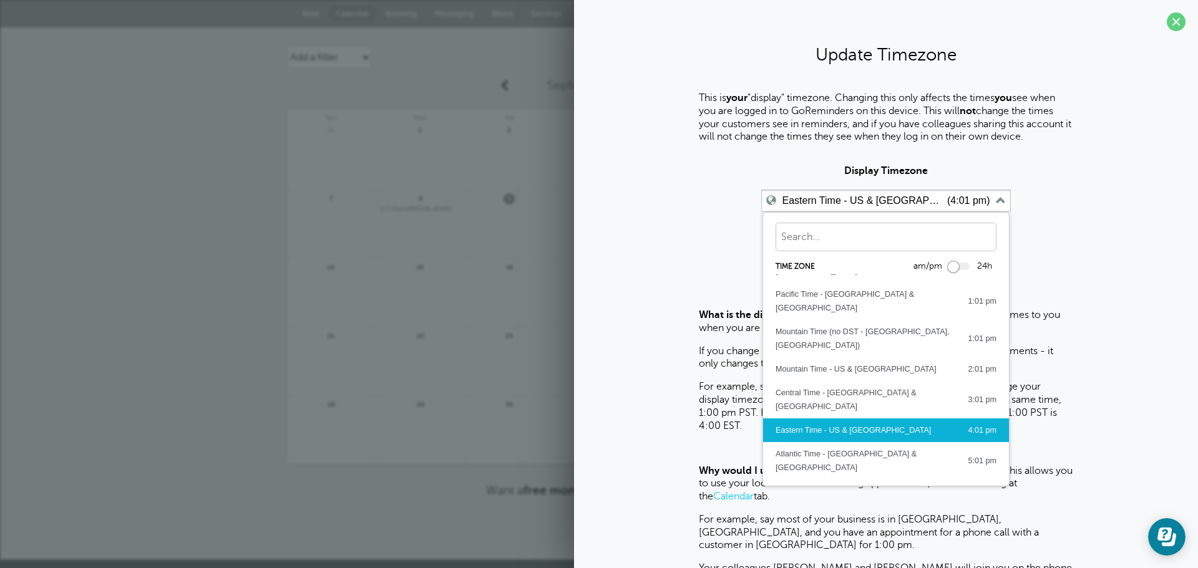
click at [955, 424] on div "4:01 pm" at bounding box center [975, 431] width 41 height 14
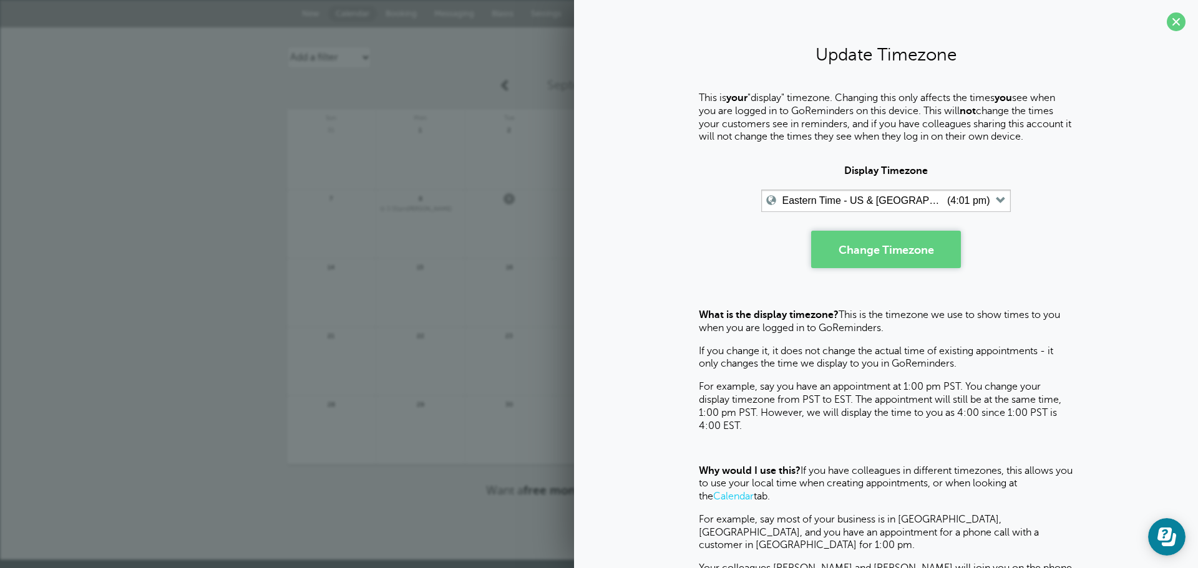
click at [926, 258] on button "Change Timezone" at bounding box center [886, 249] width 150 height 37
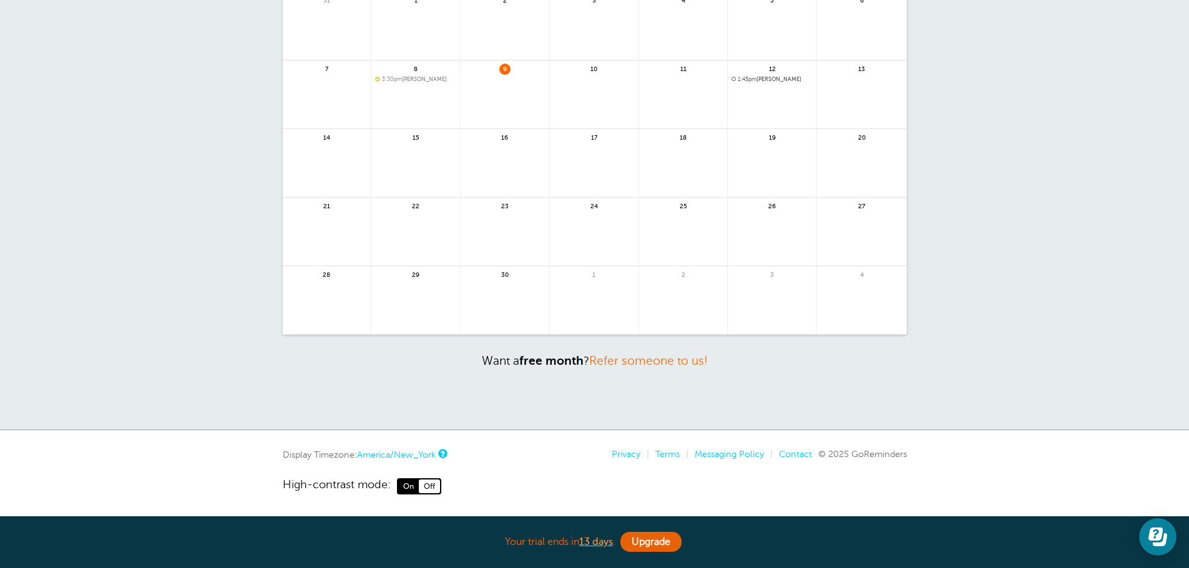
scroll to position [194, 0]
click at [407, 454] on link "America/New_York" at bounding box center [396, 454] width 79 height 10
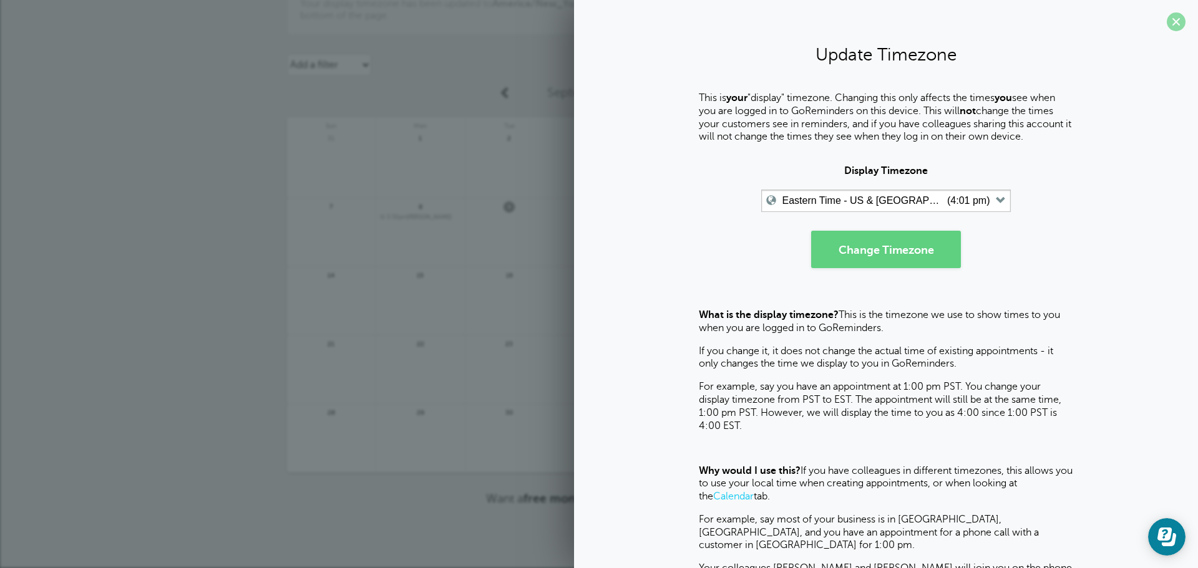
click at [1168, 22] on span at bounding box center [1176, 21] width 19 height 19
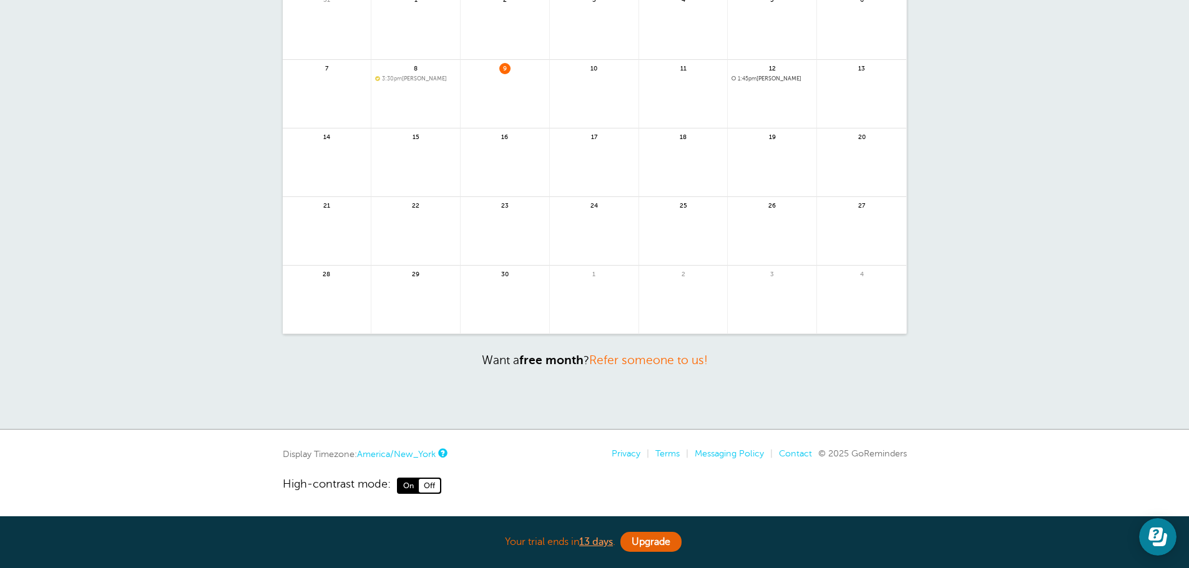
scroll to position [194, 0]
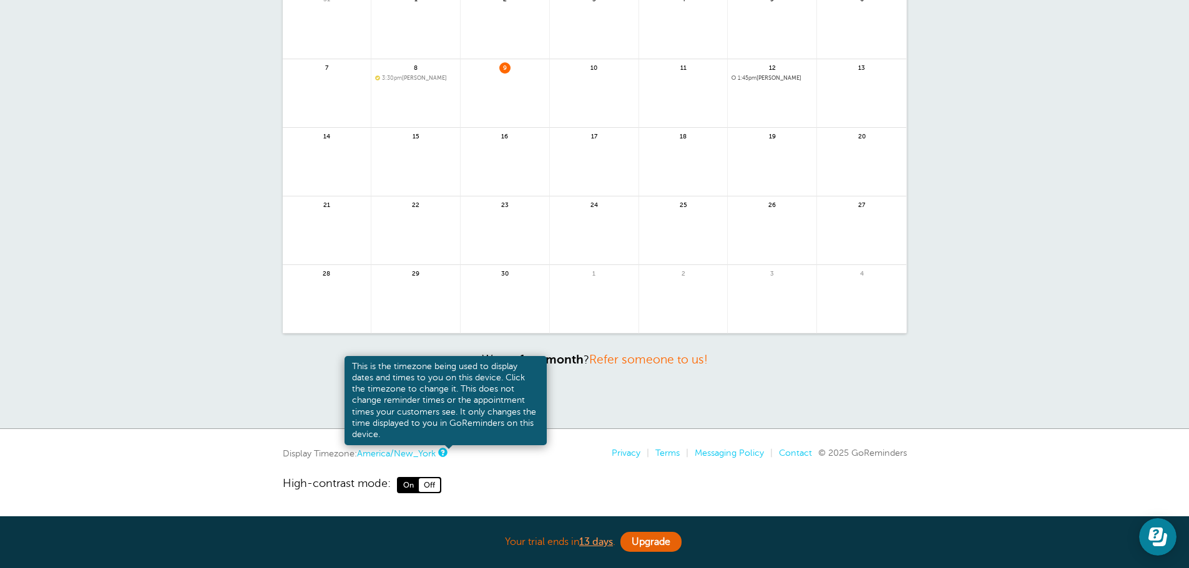
click at [446, 454] on link at bounding box center [441, 453] width 7 height 8
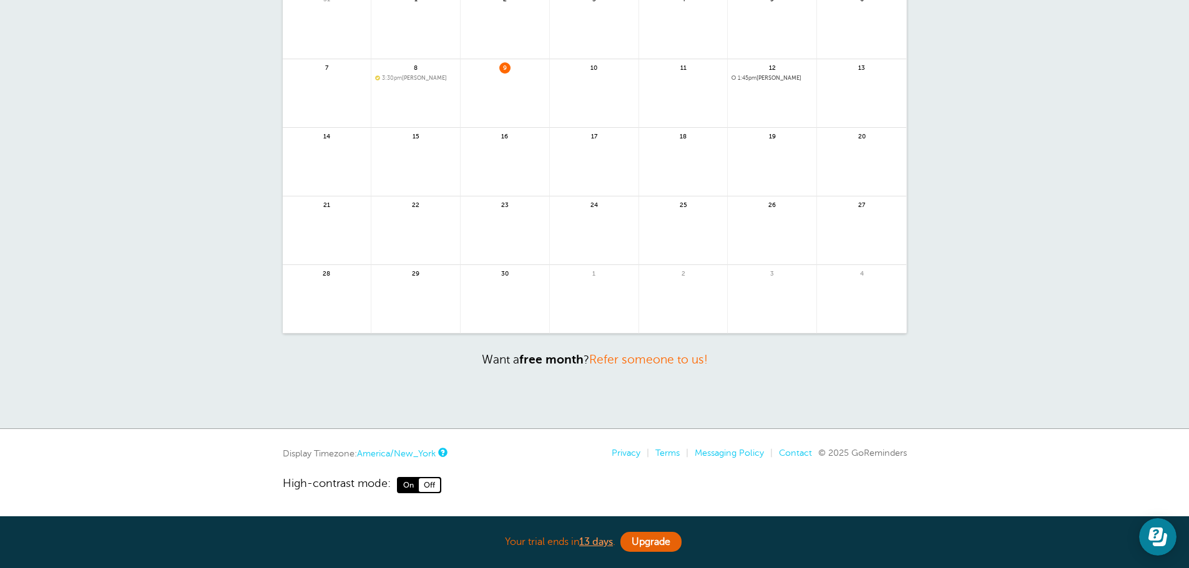
click at [428, 447] on div "Your trial ends in 13 days . Upgrade Your trial ends in 13 days . Upgrade GoRem…" at bounding box center [594, 150] width 1189 height 688
click at [427, 454] on link "America/New_York" at bounding box center [396, 454] width 79 height 10
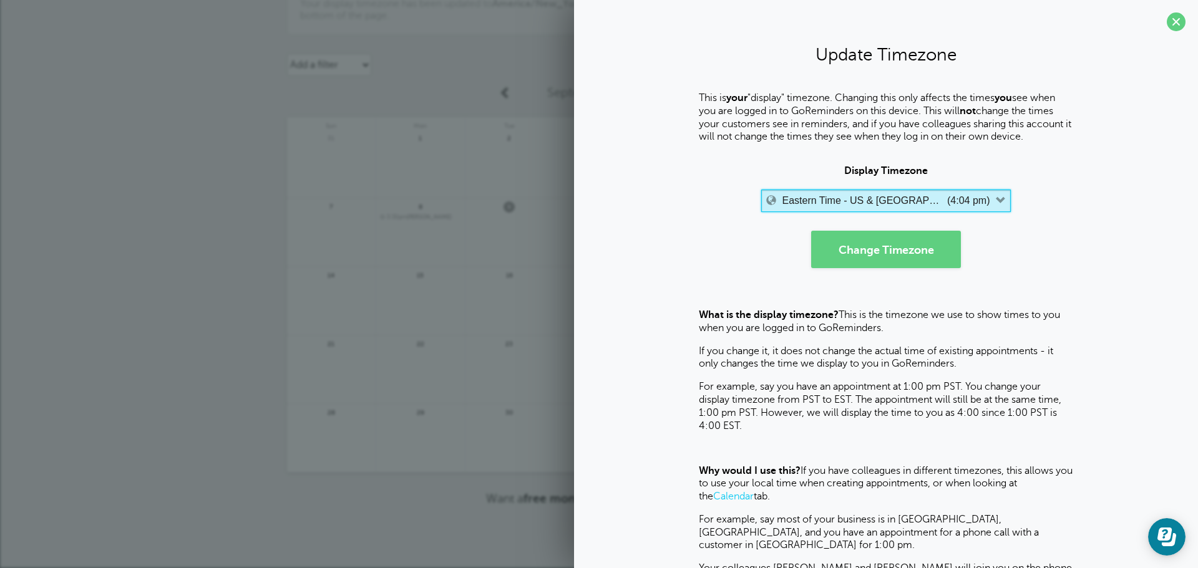
click at [895, 197] on label "Eastern Time - US & [GEOGRAPHIC_DATA]" at bounding box center [863, 200] width 162 height 11
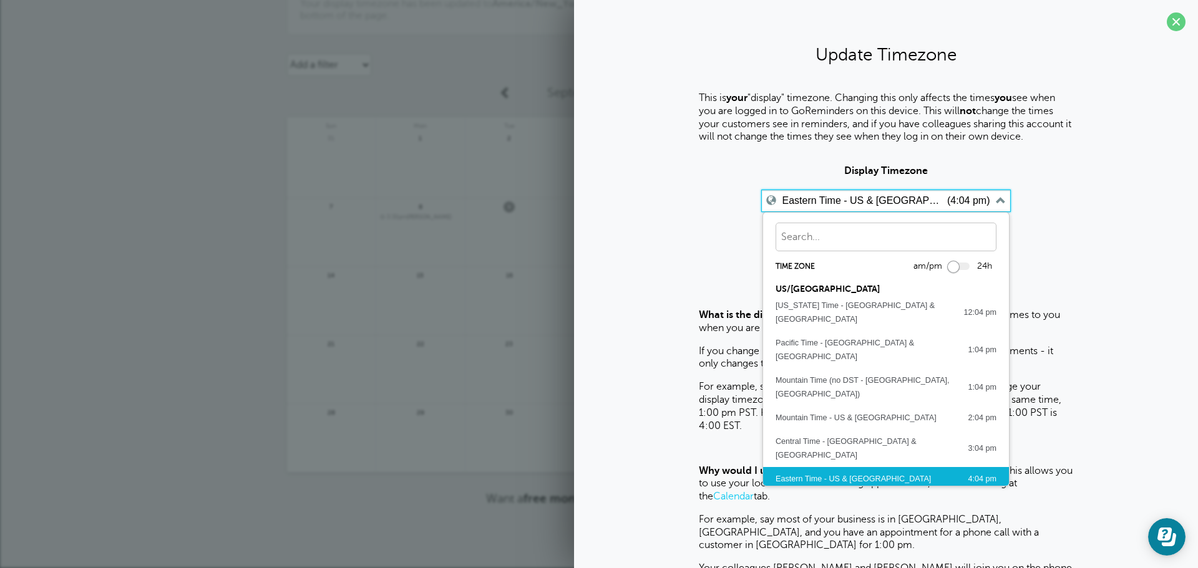
scroll to position [49, 0]
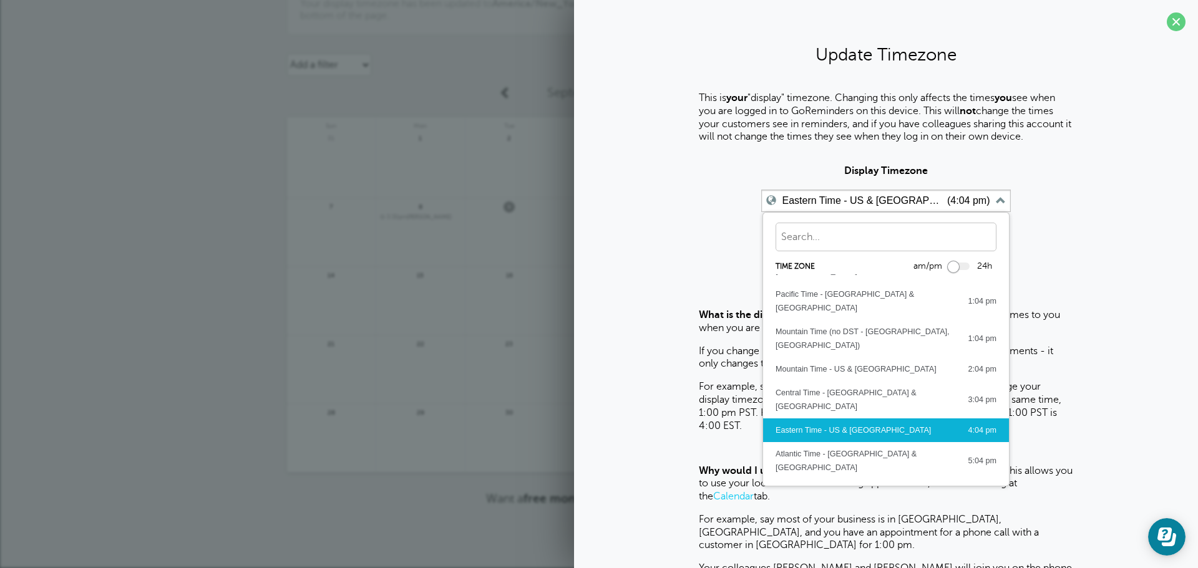
click at [950, 266] on div at bounding box center [960, 266] width 20 height 7
click at [962, 266] on div at bounding box center [960, 266] width 20 height 7
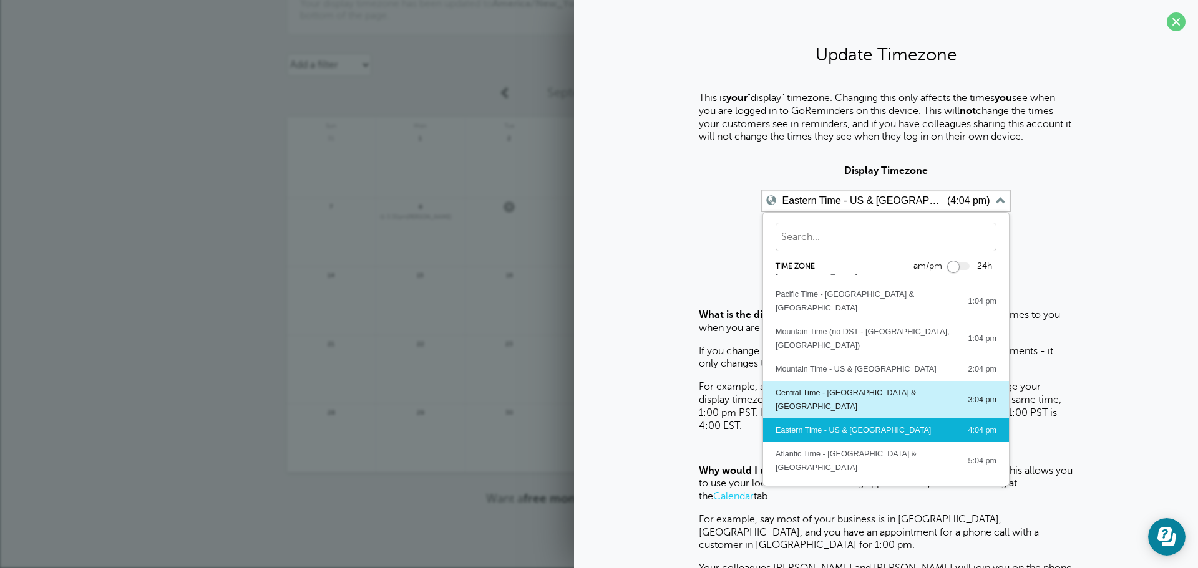
click at [840, 386] on div "Central Time - US & Canada" at bounding box center [866, 399] width 180 height 27
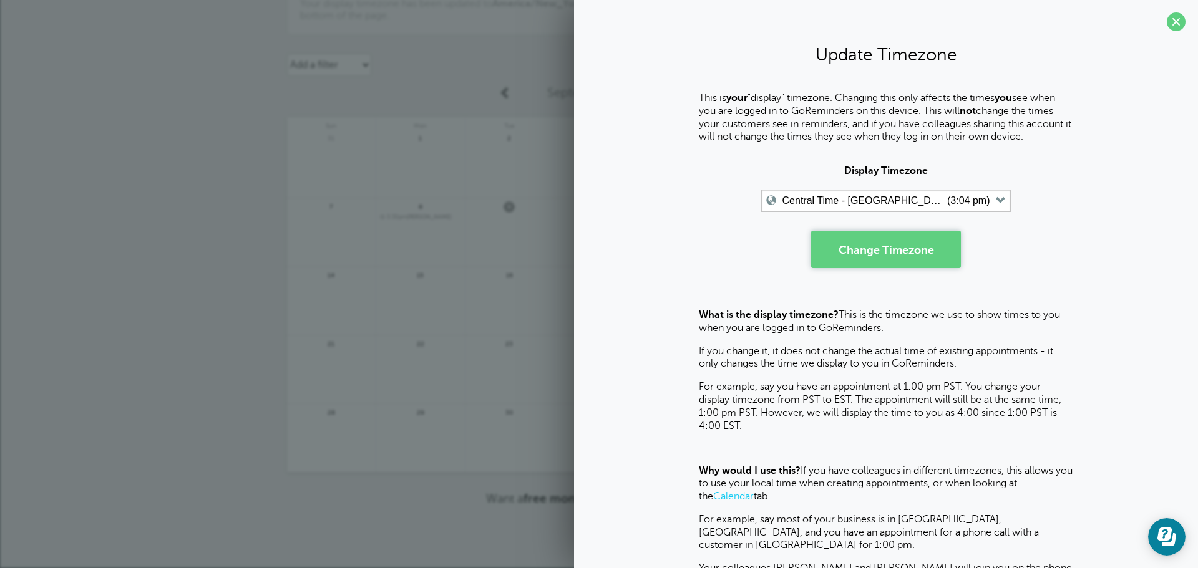
click at [880, 240] on button "Change Timezone" at bounding box center [886, 249] width 150 height 37
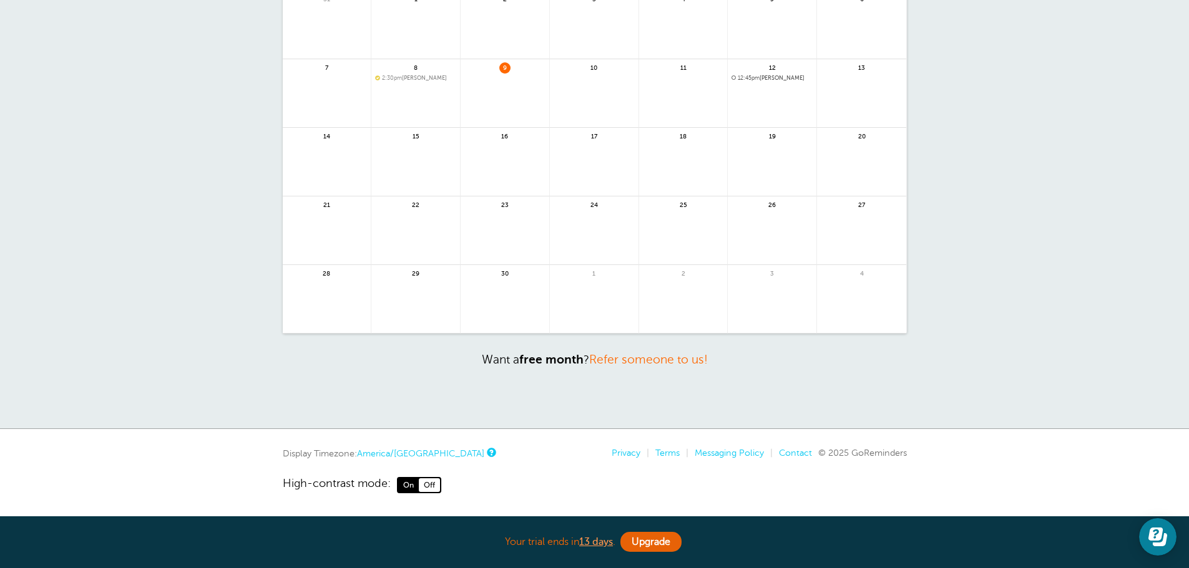
click at [409, 455] on link "America/[GEOGRAPHIC_DATA]" at bounding box center [420, 454] width 127 height 10
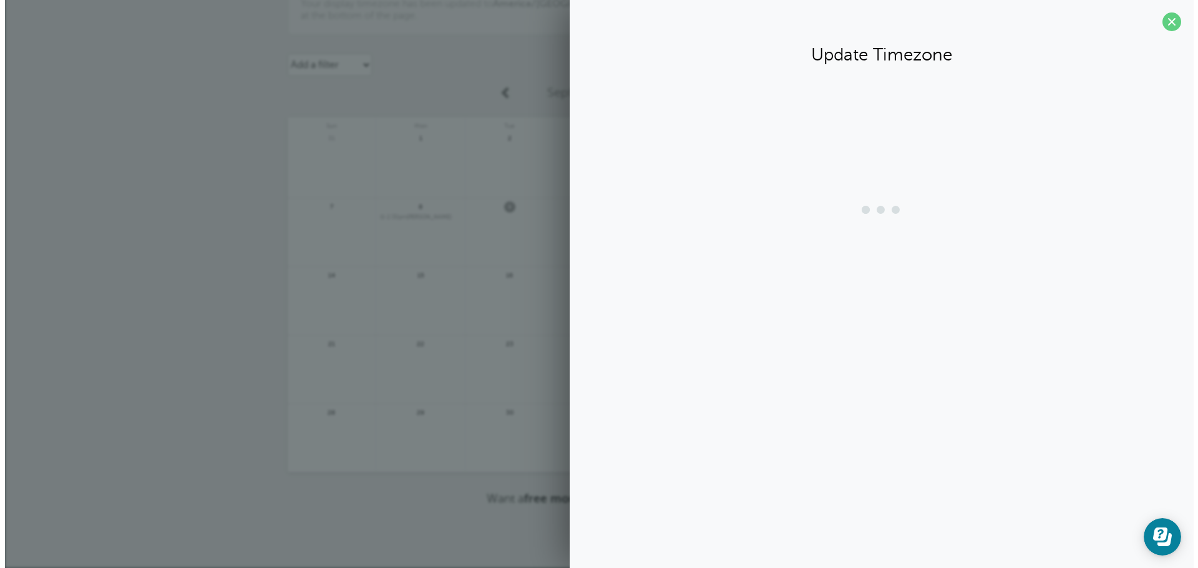
scroll to position [55, 0]
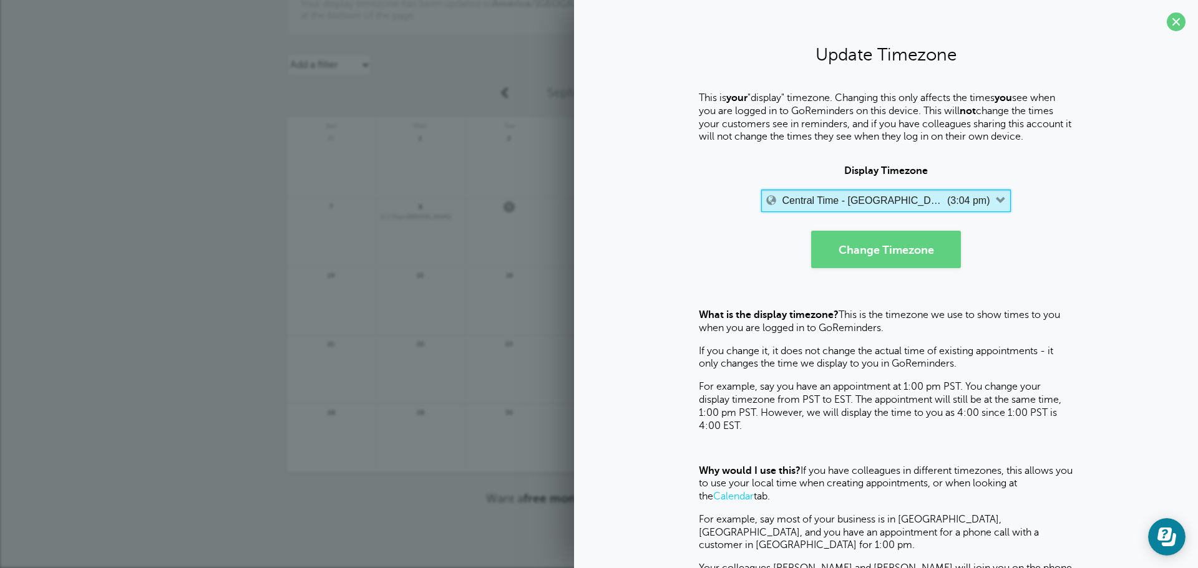
click at [872, 201] on label "Central Time - [GEOGRAPHIC_DATA] & [GEOGRAPHIC_DATA]" at bounding box center [863, 200] width 162 height 11
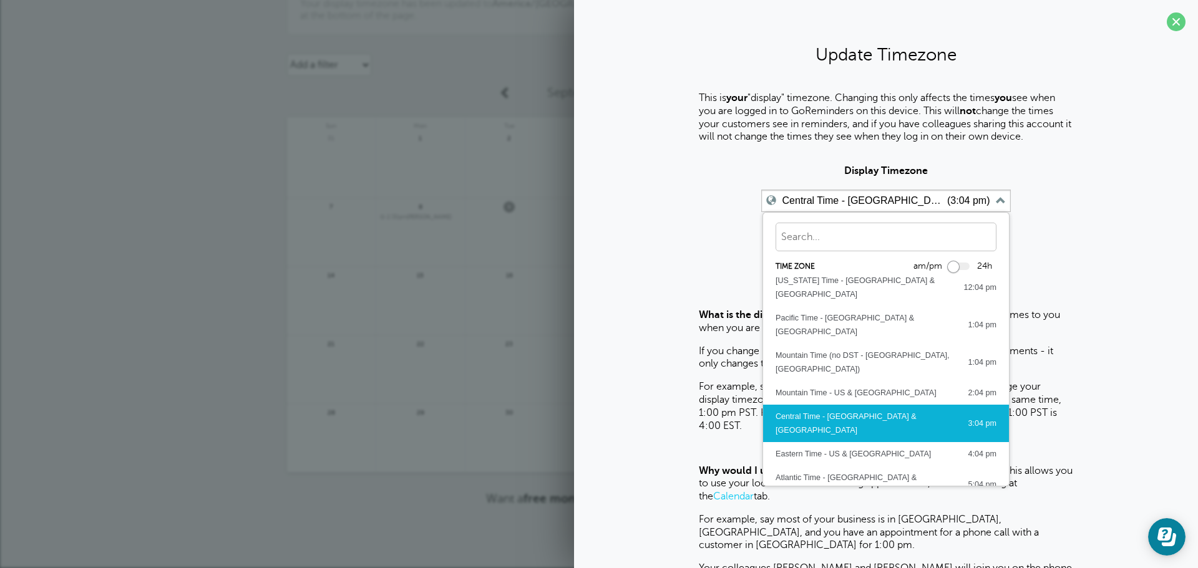
click at [874, 447] on div "Eastern Time - US & [GEOGRAPHIC_DATA] 4:04 pm" at bounding box center [886, 454] width 221 height 14
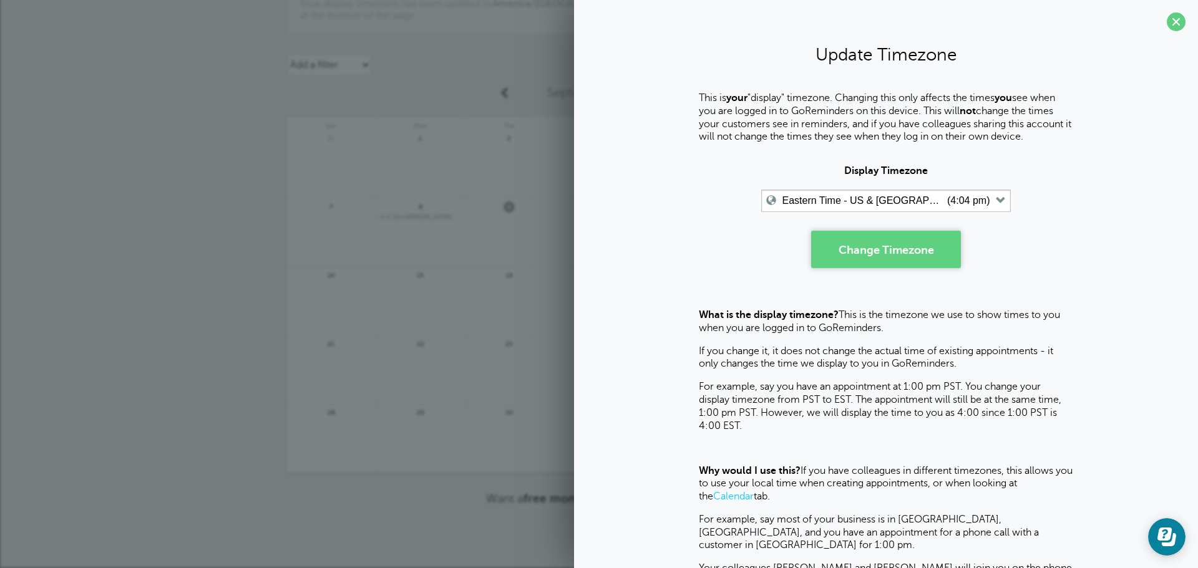
click at [907, 261] on button "Change Timezone" at bounding box center [886, 249] width 150 height 37
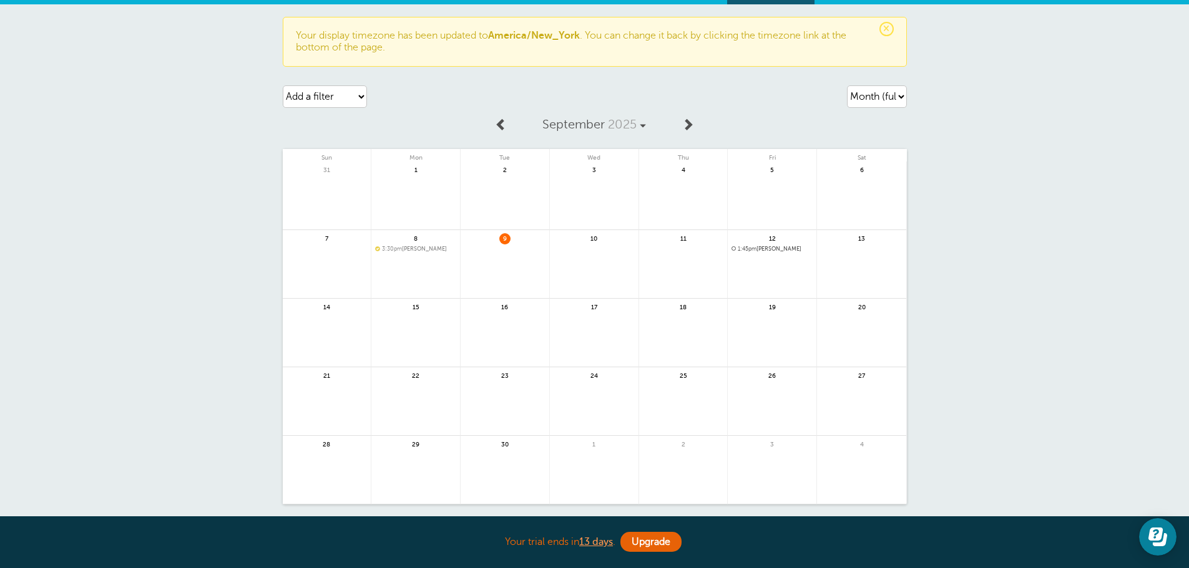
scroll to position [194, 0]
